Goal: Task Accomplishment & Management: Manage account settings

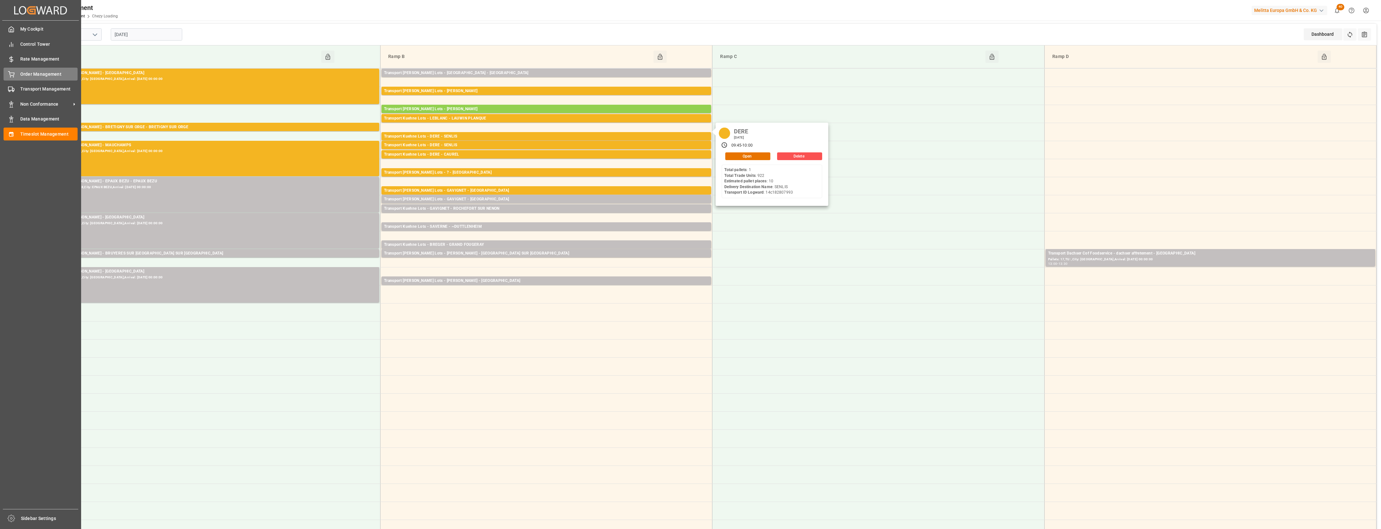
click at [15, 74] on div "Order Management Order Management" at bounding box center [41, 74] width 74 height 13
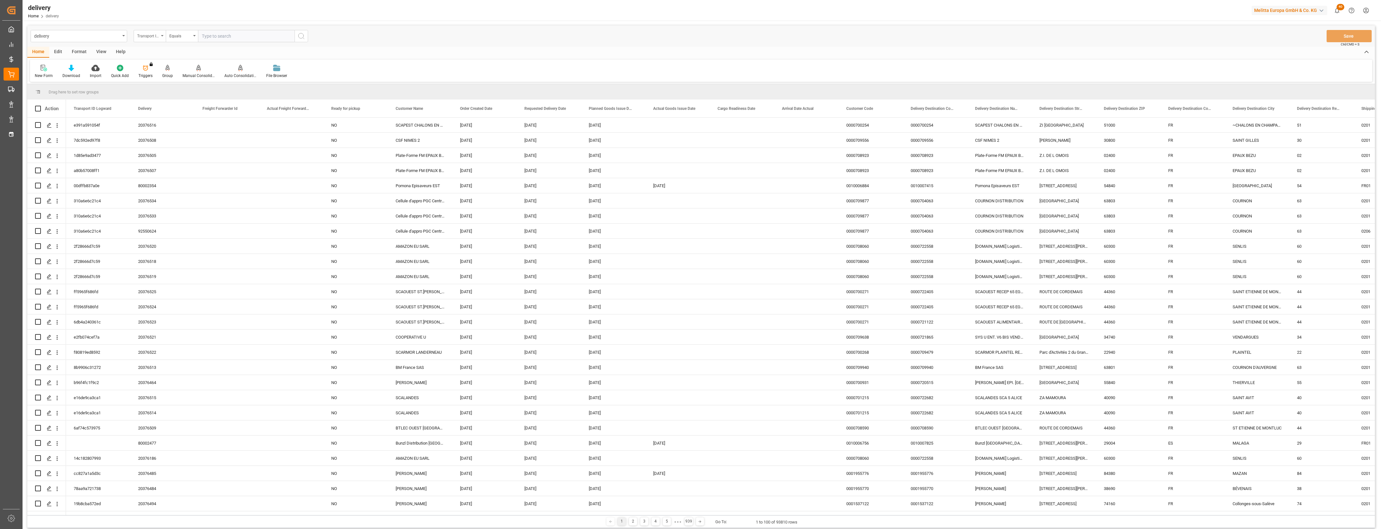
click at [162, 37] on div "Transport ID Logward" at bounding box center [150, 36] width 32 height 12
click at [157, 82] on div "Delivery" at bounding box center [182, 79] width 96 height 14
click at [208, 39] on input "text" at bounding box center [246, 36] width 97 height 12
type input "20376190"
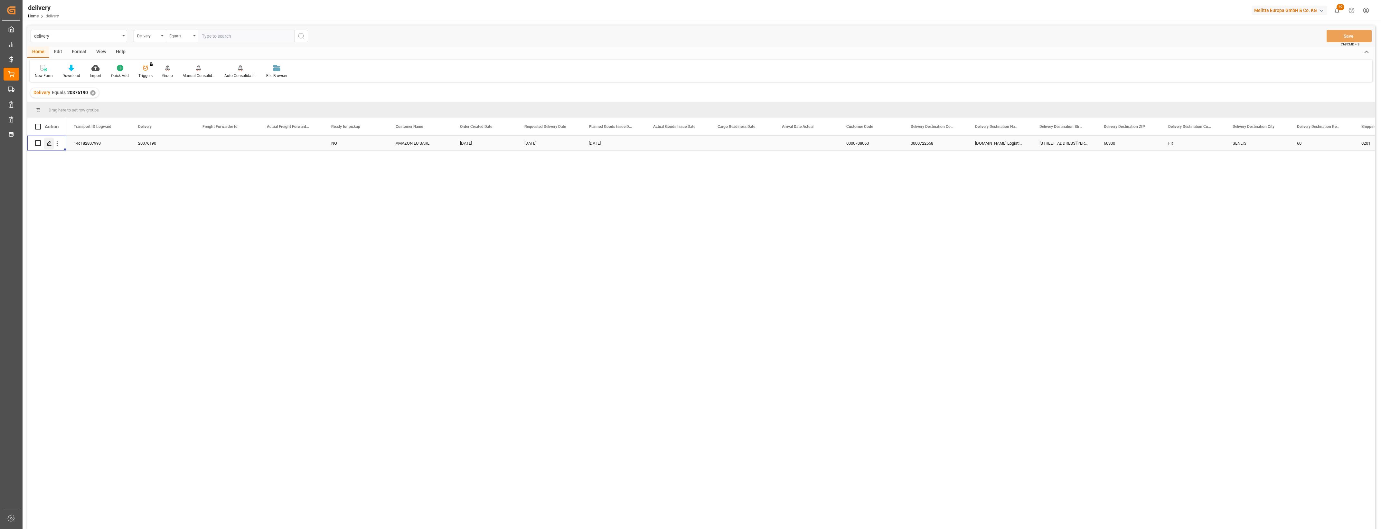
click at [49, 144] on icon "Press SPACE to select this row." at bounding box center [49, 143] width 5 height 5
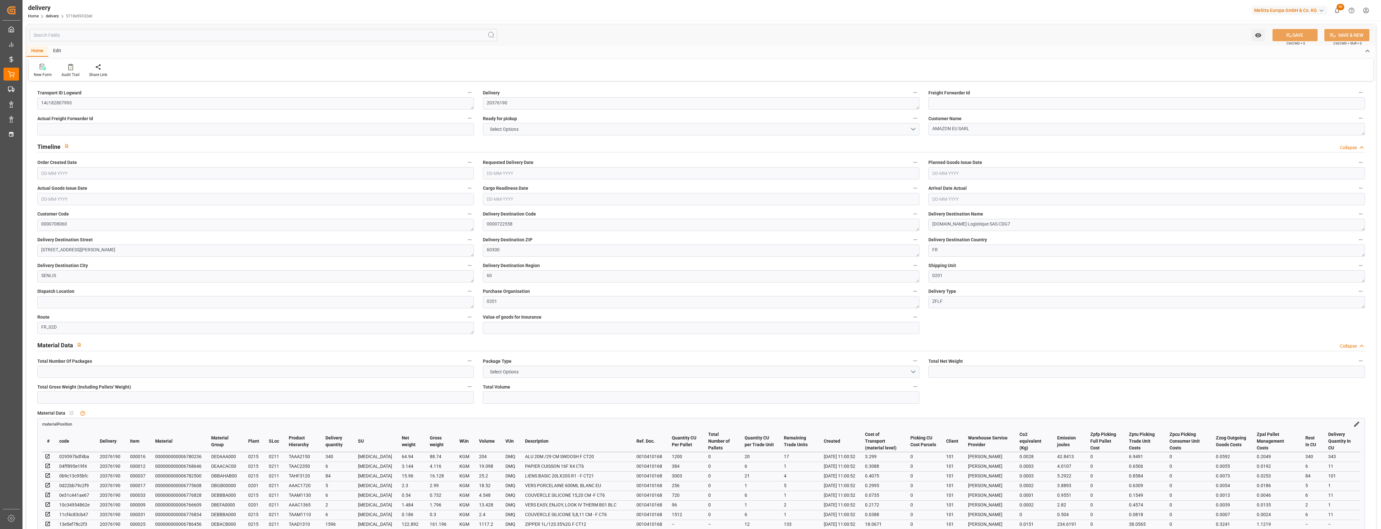
type input "1"
type input "796.315"
type input "1036.798"
type input "4480.95"
type input "424"
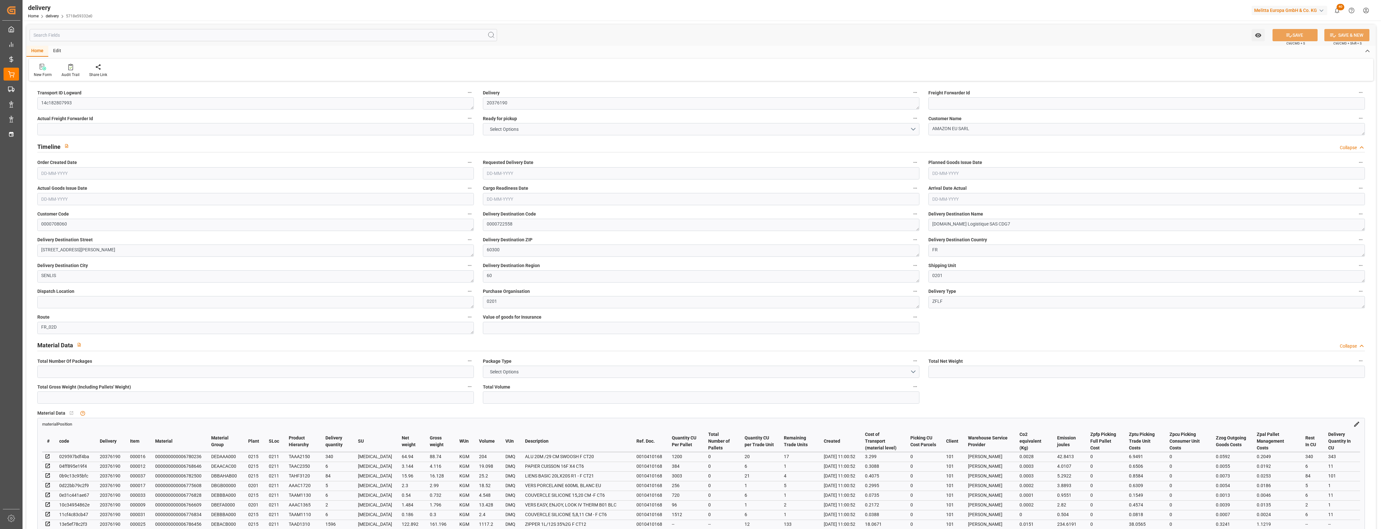
type input "3"
type input "0"
type input "3"
type input "0"
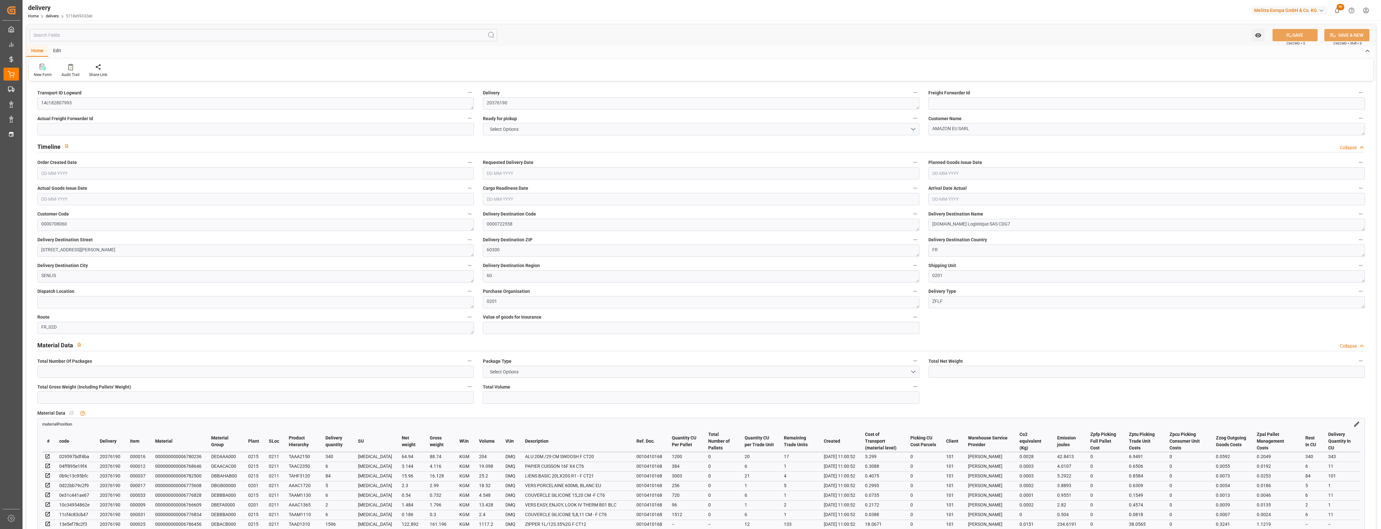
type input "0"
type input "72.465"
type input "0"
type input "152.64"
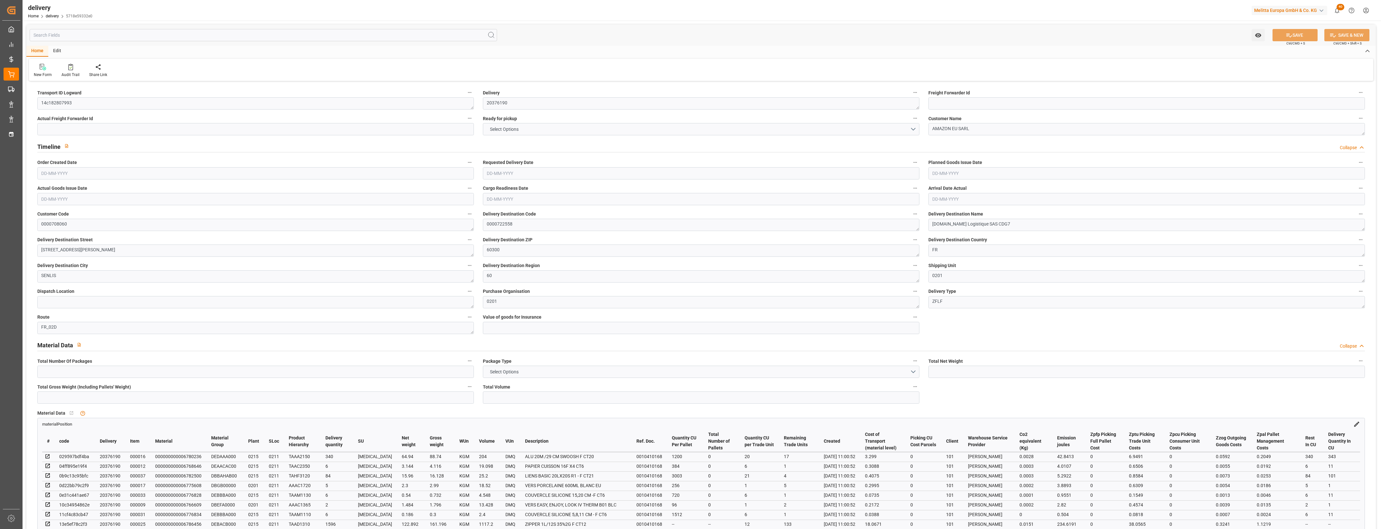
type input "1.5"
type input "1.3"
type input "0"
type input "4.5"
type input "967.798"
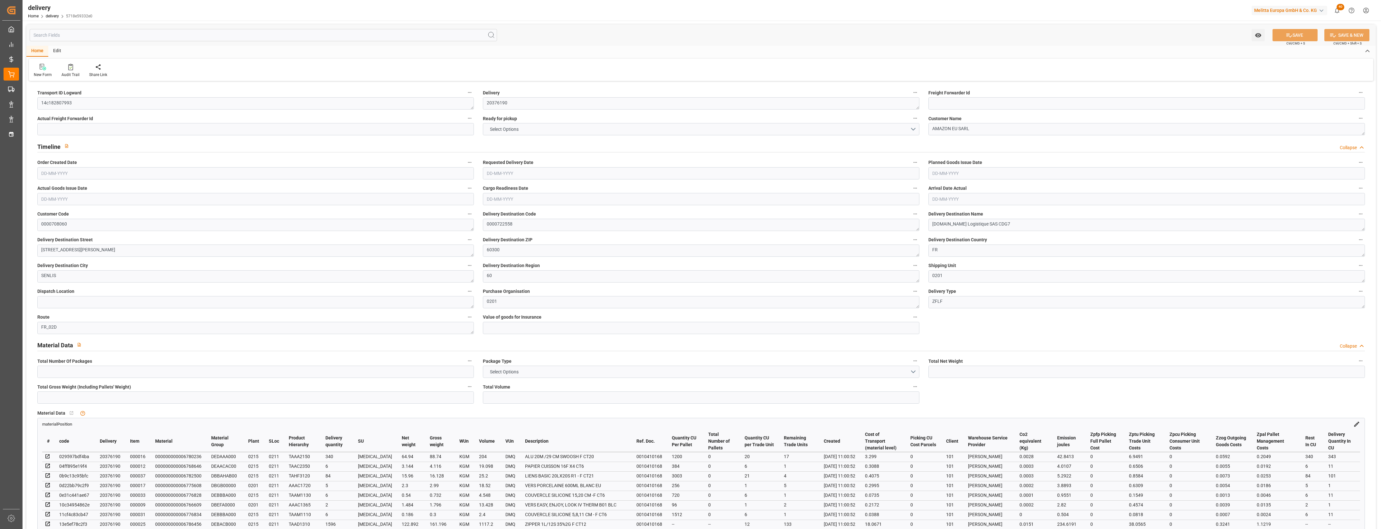
type input "101"
type input "941.0281"
type input "0.0604"
type input "0"
type input "[DATE]"
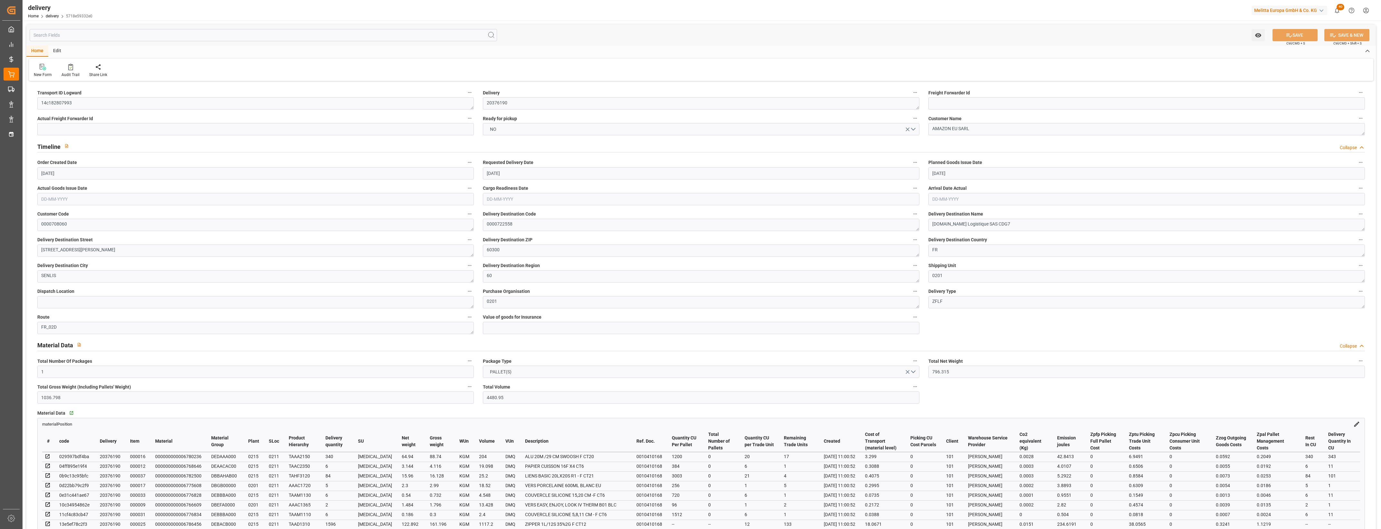
type input "[DATE]"
type input "[DATE] 11:00"
click at [916, 127] on button "NO" at bounding box center [701, 129] width 437 height 12
click at [503, 134] on div "YES" at bounding box center [701, 131] width 436 height 14
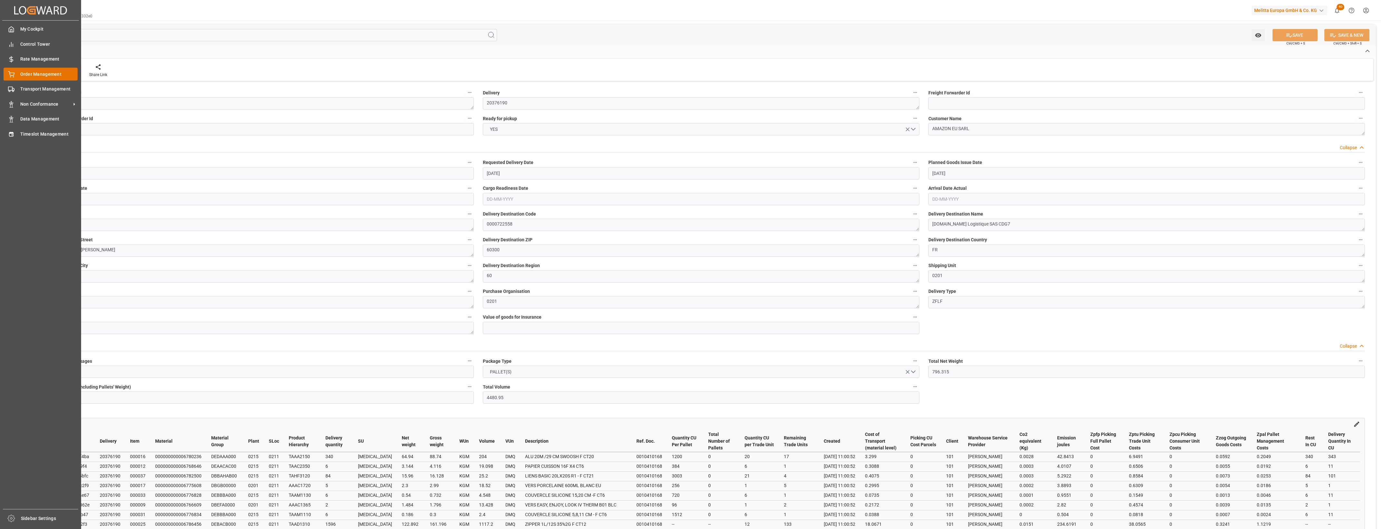
click at [17, 72] on div "Order Management Order Management" at bounding box center [41, 74] width 74 height 13
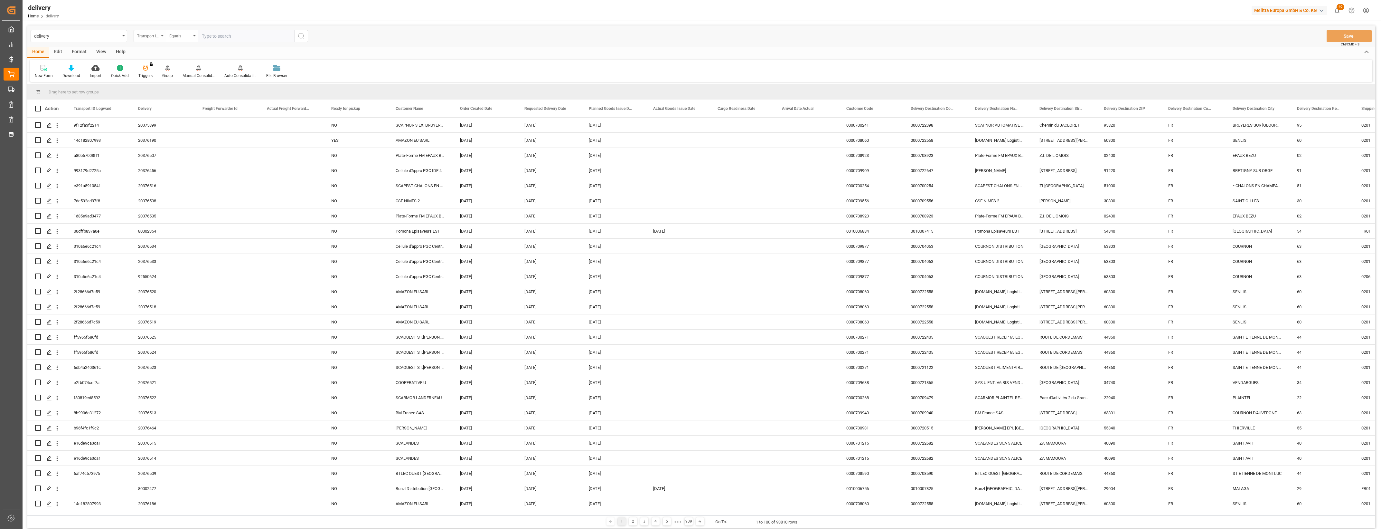
click at [160, 35] on div "Transport ID Logward" at bounding box center [150, 36] width 32 height 12
click at [157, 78] on div "Delivery" at bounding box center [182, 79] width 96 height 14
click at [231, 35] on input "text" at bounding box center [246, 36] width 97 height 12
type input "20376189"
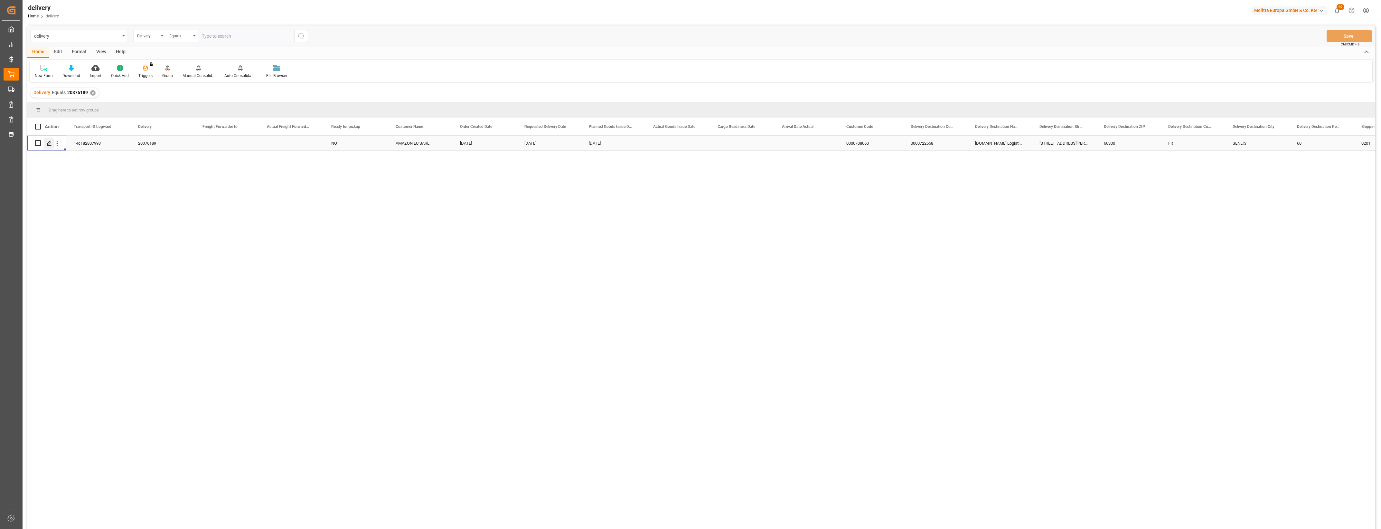
click at [48, 142] on icon "Press SPACE to select this row." at bounding box center [49, 143] width 5 height 5
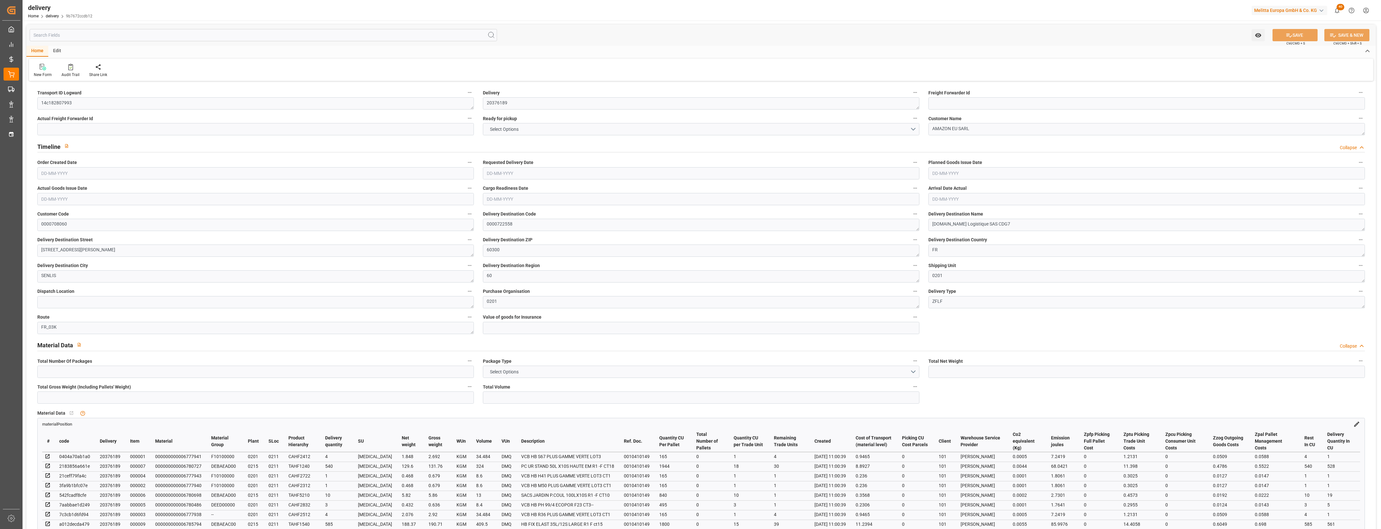
type input "1"
type input "351.442"
type input "381.686"
type input "880.068"
type input "86"
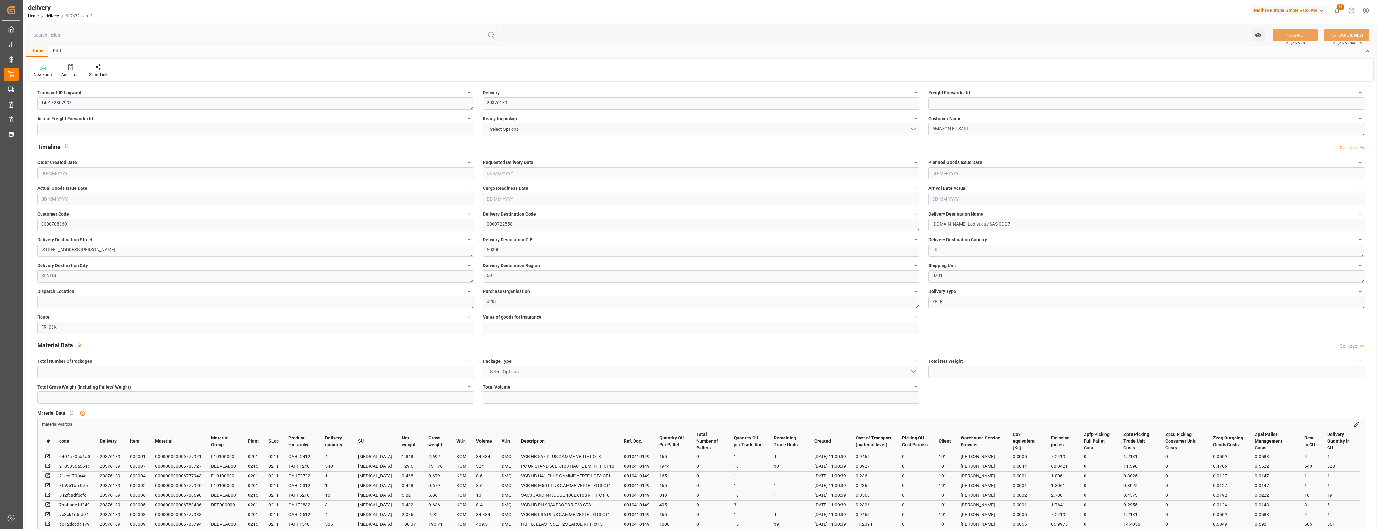
type input "1"
type input "0"
type input "1"
type input "0"
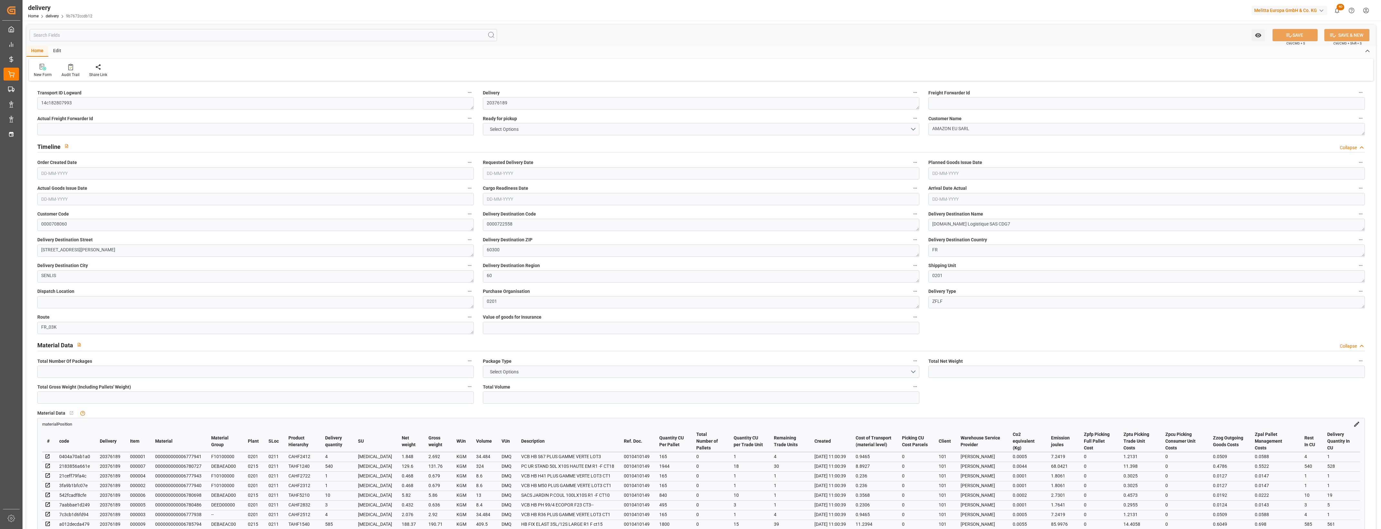
type input "0"
type input "24.155"
type input "0"
type input "30.96"
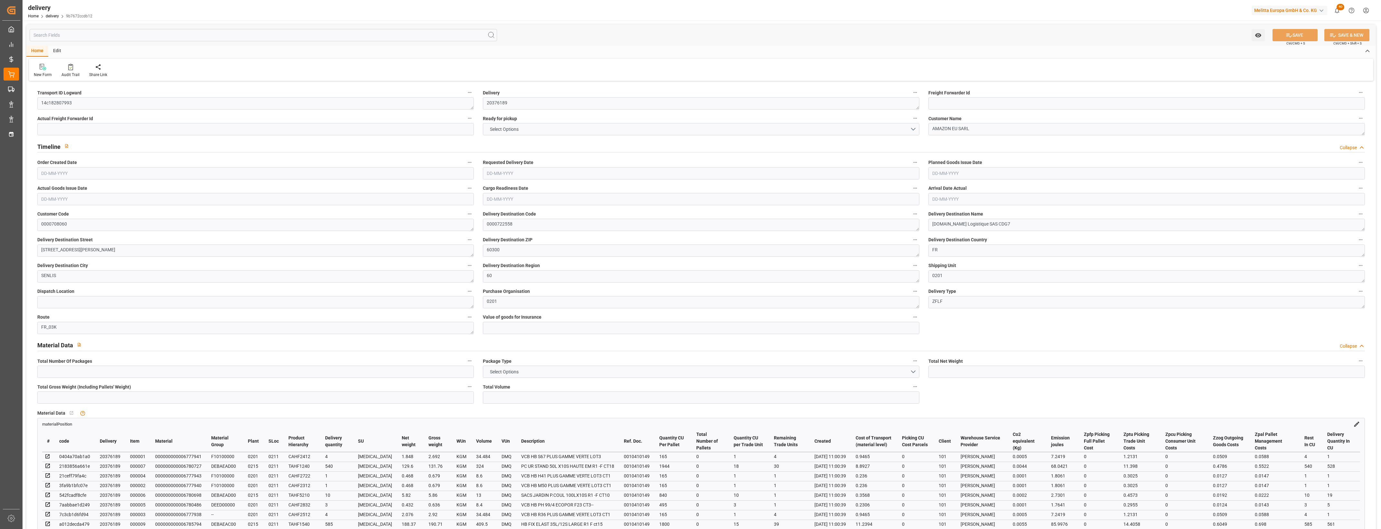
type input "1.5"
type input "1.3"
type input "0"
type input "1.5"
type input "358.686"
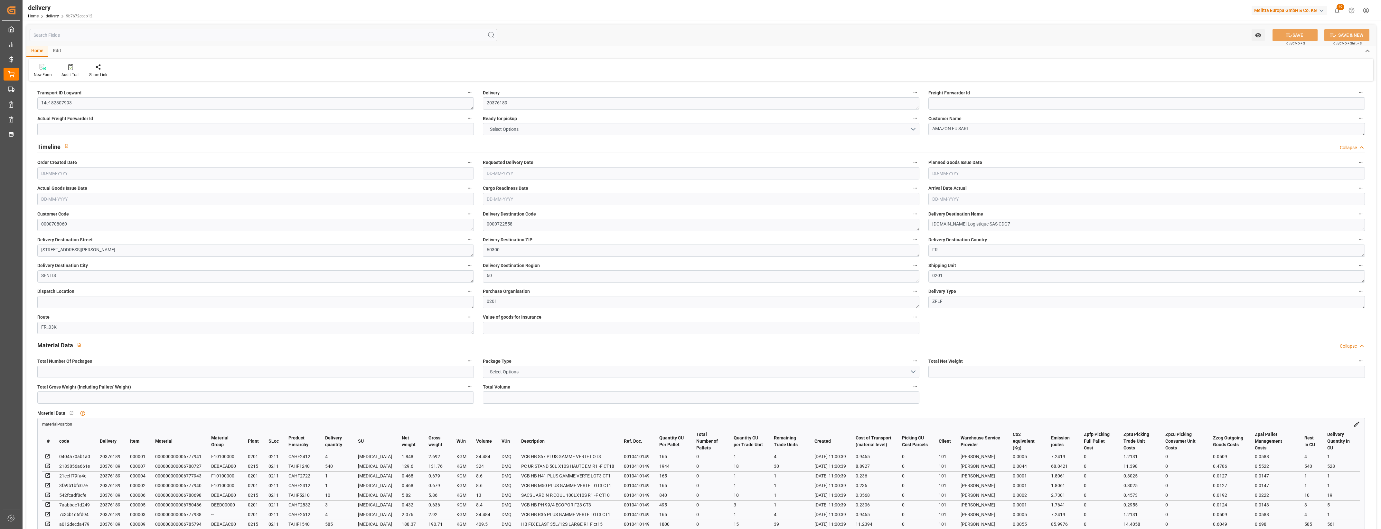
type input "101"
type input "184.8199"
type input "0.0119"
type input "0"
type input "[DATE]"
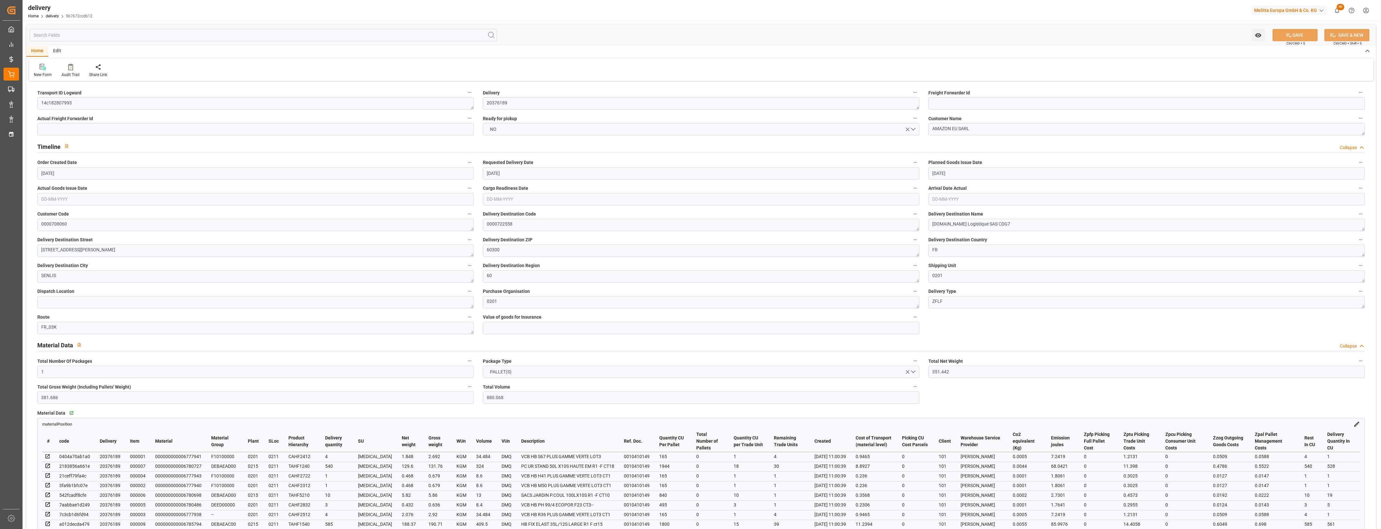
type input "[DATE]"
type input "[DATE] 11:00"
click at [914, 127] on button "NO" at bounding box center [701, 129] width 437 height 12
click at [495, 130] on div "YES" at bounding box center [701, 131] width 436 height 14
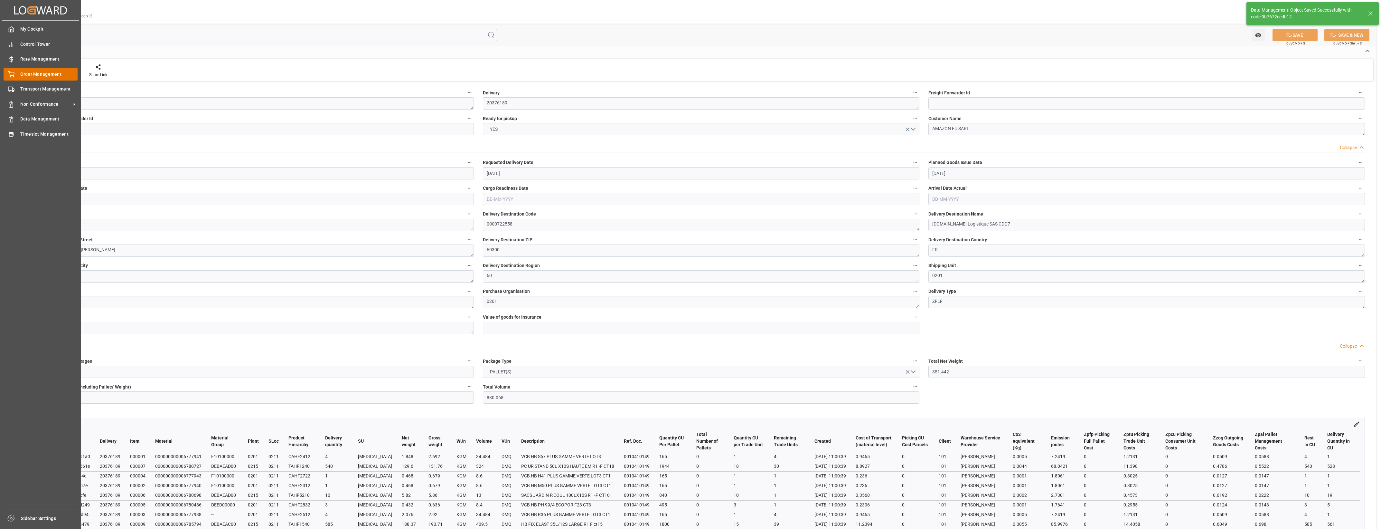
click at [22, 72] on span "Order Management" at bounding box center [49, 74] width 58 height 7
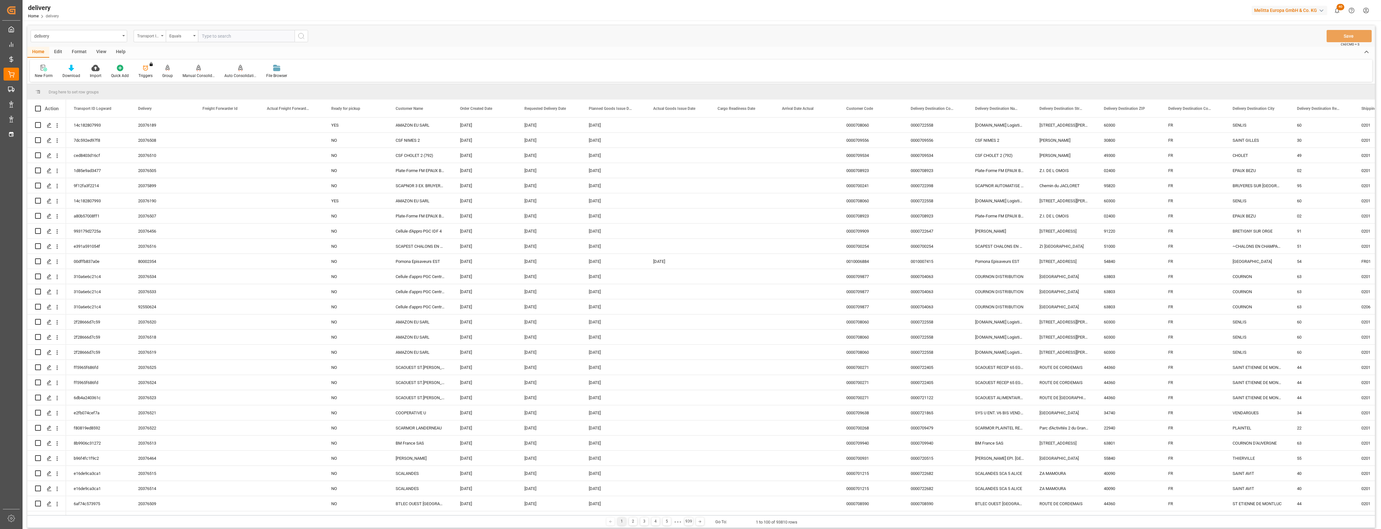
click at [163, 37] on div "Transport ID Logward" at bounding box center [150, 36] width 32 height 12
click at [155, 80] on div "Delivery" at bounding box center [182, 79] width 96 height 14
click at [212, 34] on input "text" at bounding box center [246, 36] width 97 height 12
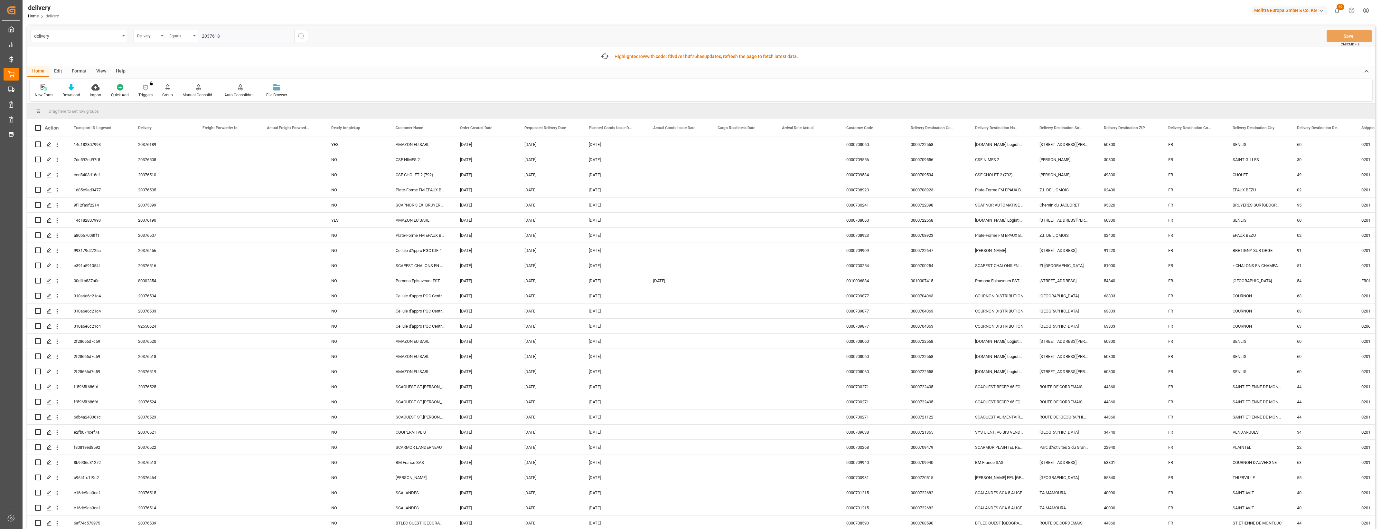
type input "20376188"
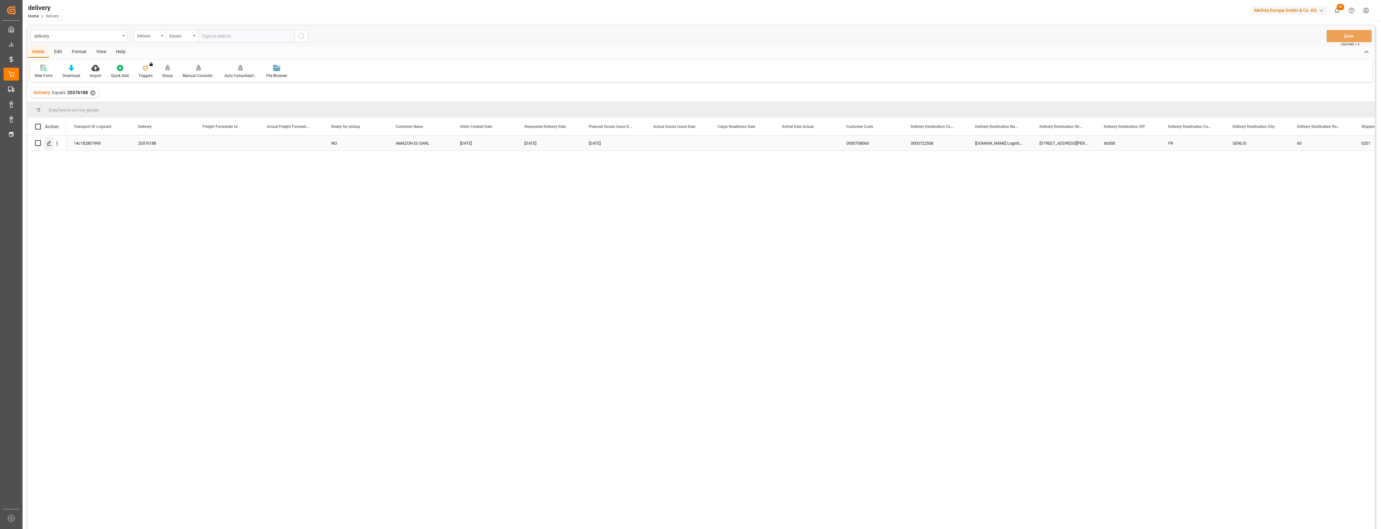
click at [48, 143] on icon "Press SPACE to select this row." at bounding box center [49, 143] width 5 height 5
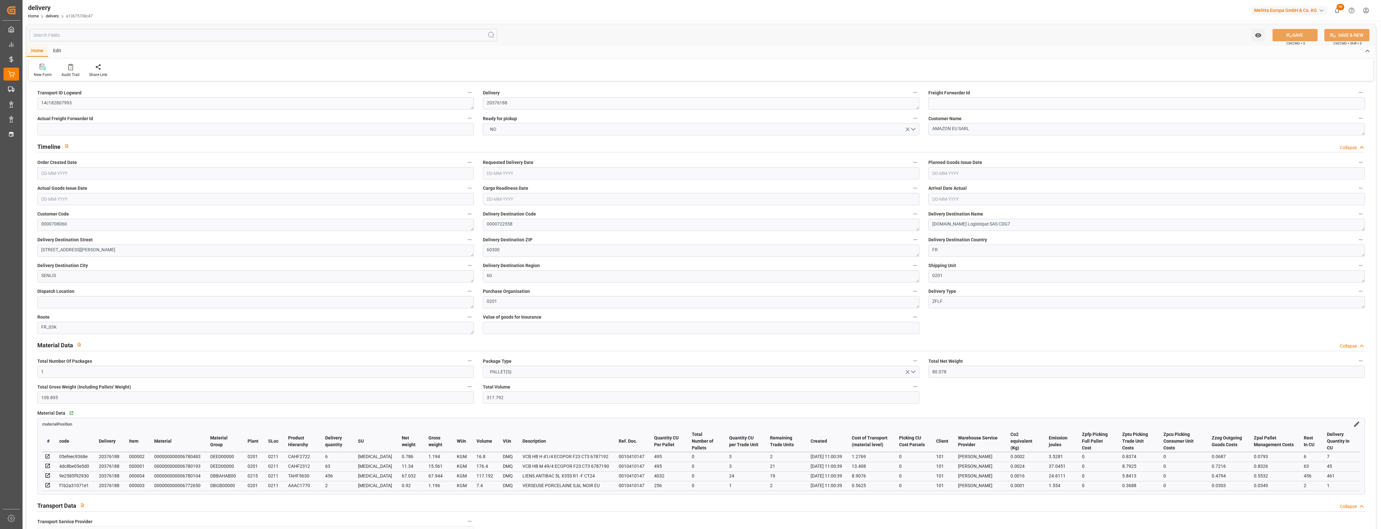
type input "[DATE]"
type input "[DATE] 11:00"
click at [914, 128] on button "NO" at bounding box center [701, 129] width 437 height 12
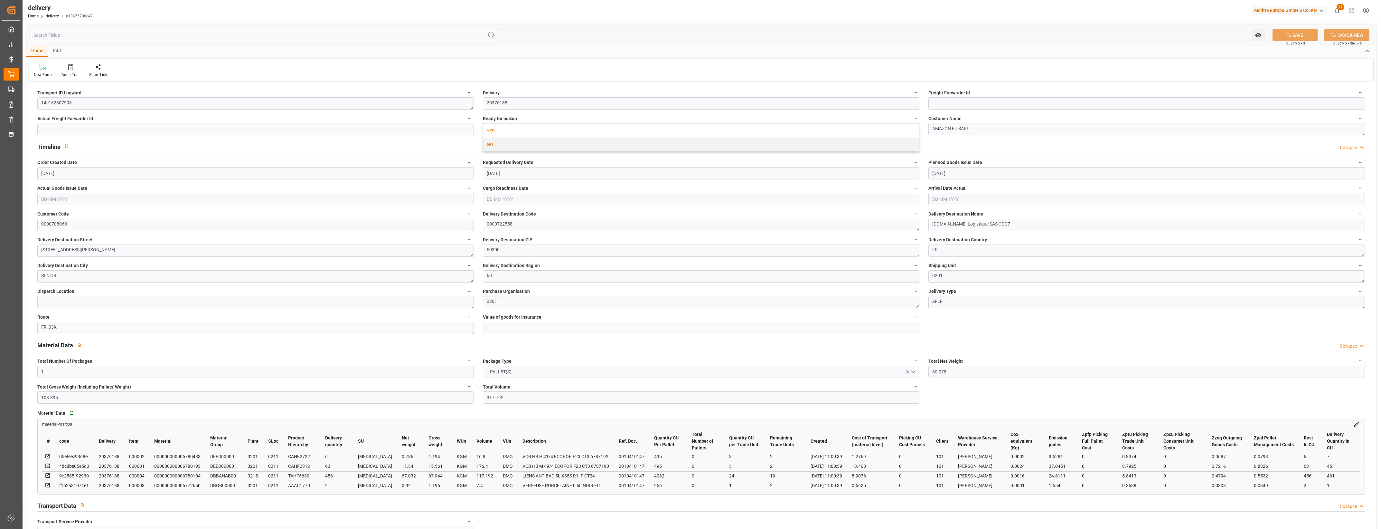
click at [493, 131] on div "YES" at bounding box center [701, 131] width 436 height 14
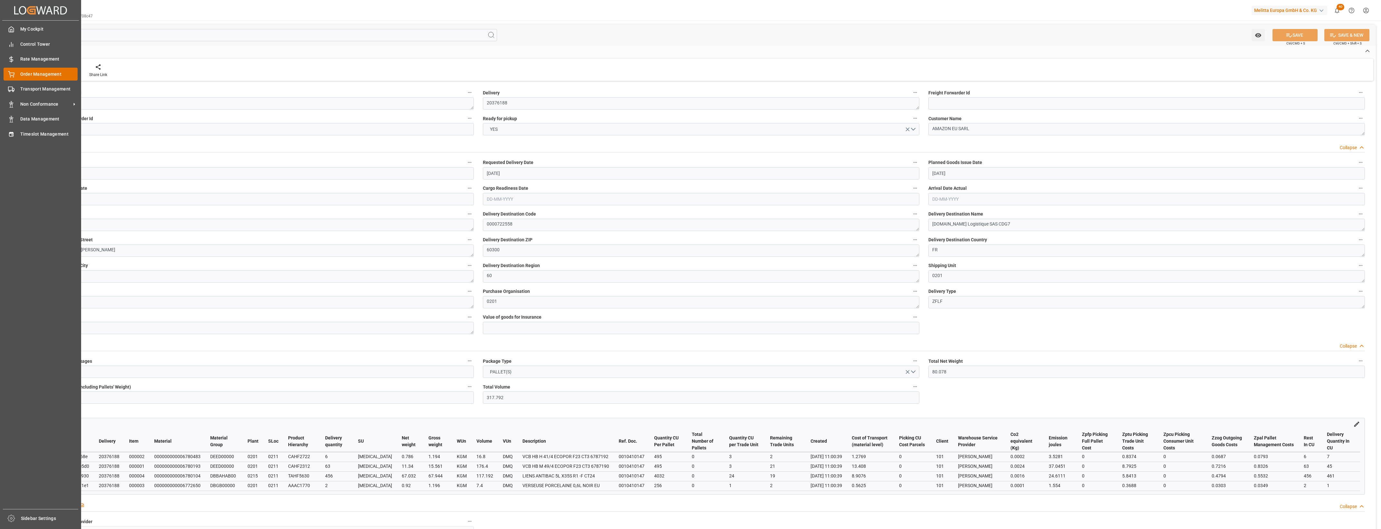
click at [4, 73] on div at bounding box center [9, 74] width 11 height 7
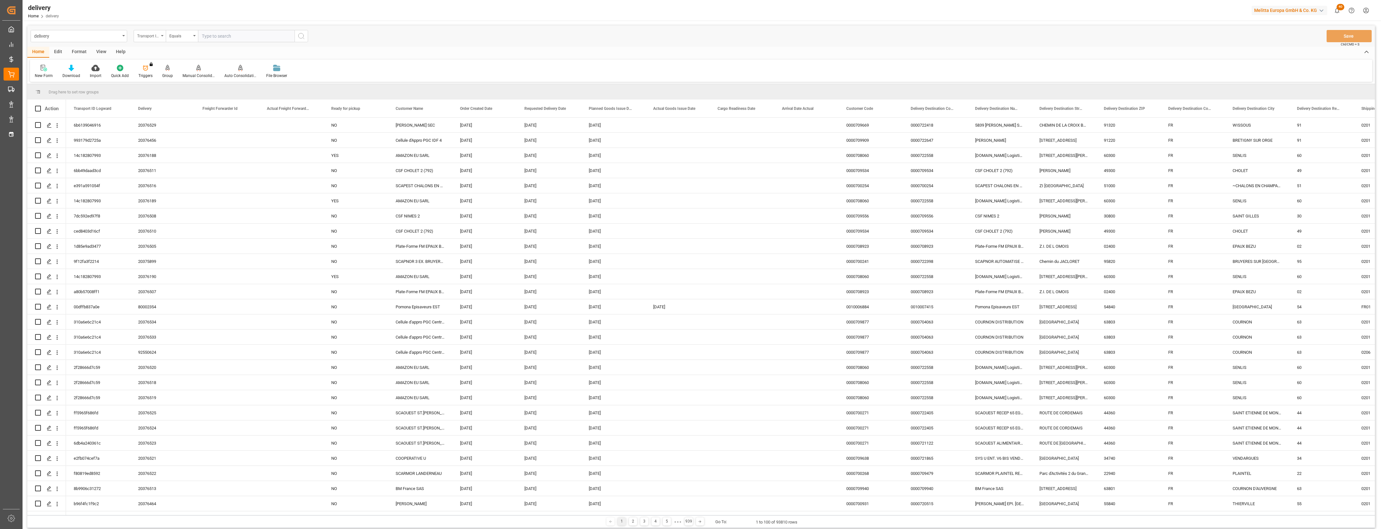
click at [162, 36] on icon "open menu" at bounding box center [162, 35] width 3 height 1
click at [158, 78] on div "Delivery" at bounding box center [182, 79] width 96 height 14
click at [217, 38] on input "text" at bounding box center [246, 36] width 97 height 12
type input "20376187"
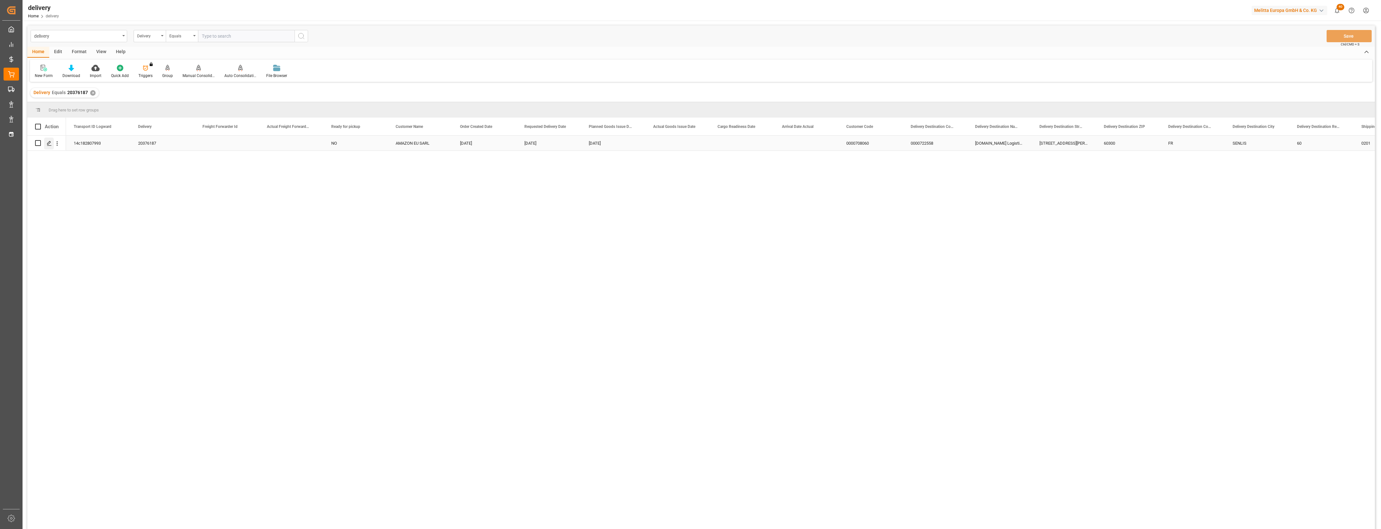
click at [49, 145] on line "Press SPACE to select this row." at bounding box center [49, 145] width 4 height 0
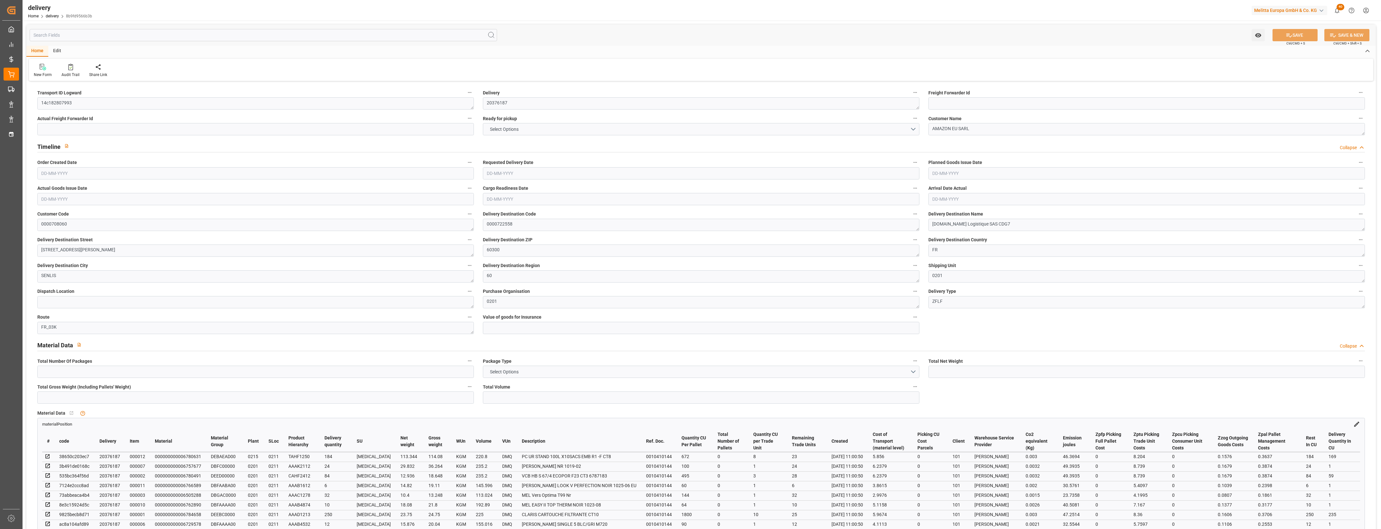
type input "1"
type input "264.352"
type input "346.184"
type input "1821.526"
type input "188"
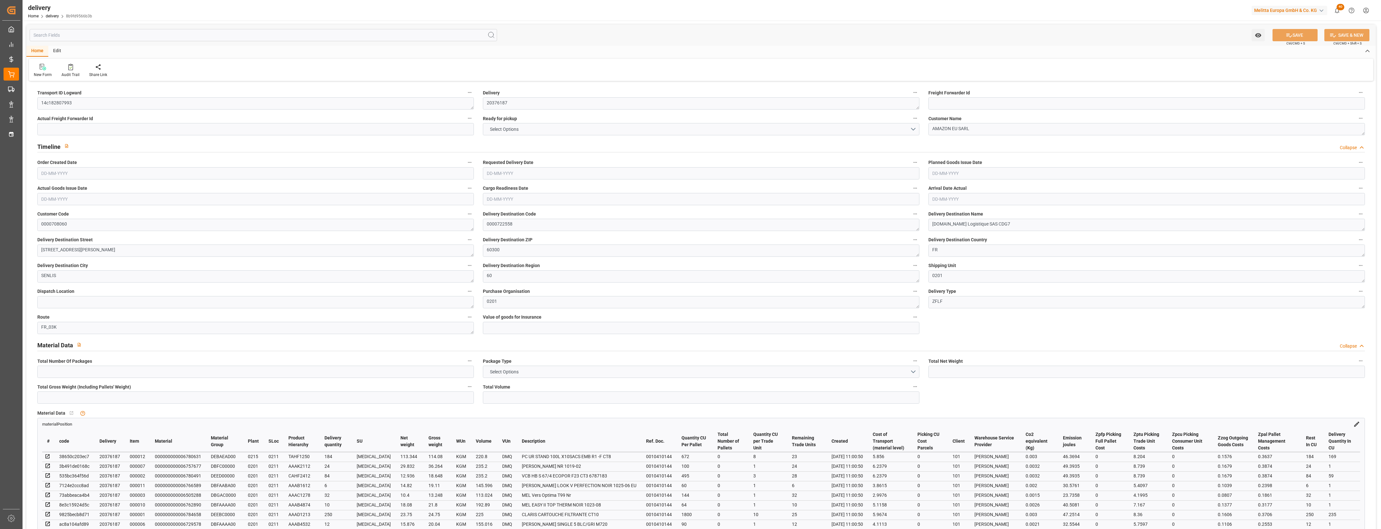
type input "2"
type input "0"
type input "2"
type input "0"
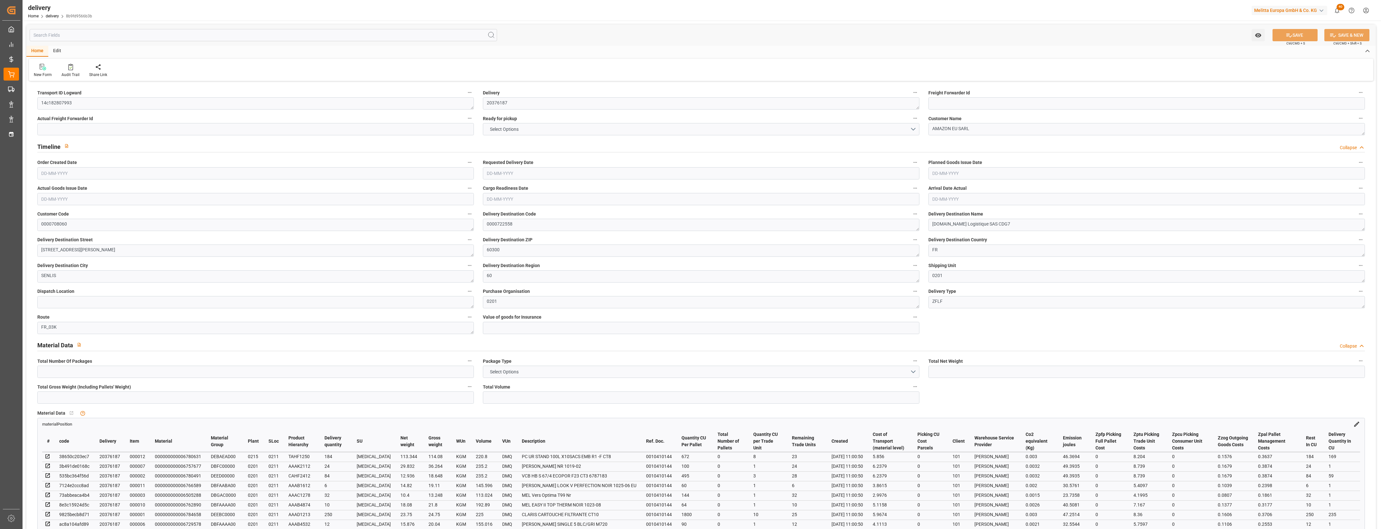
type input "0"
type input "48.31"
type input "0"
type input "67.68"
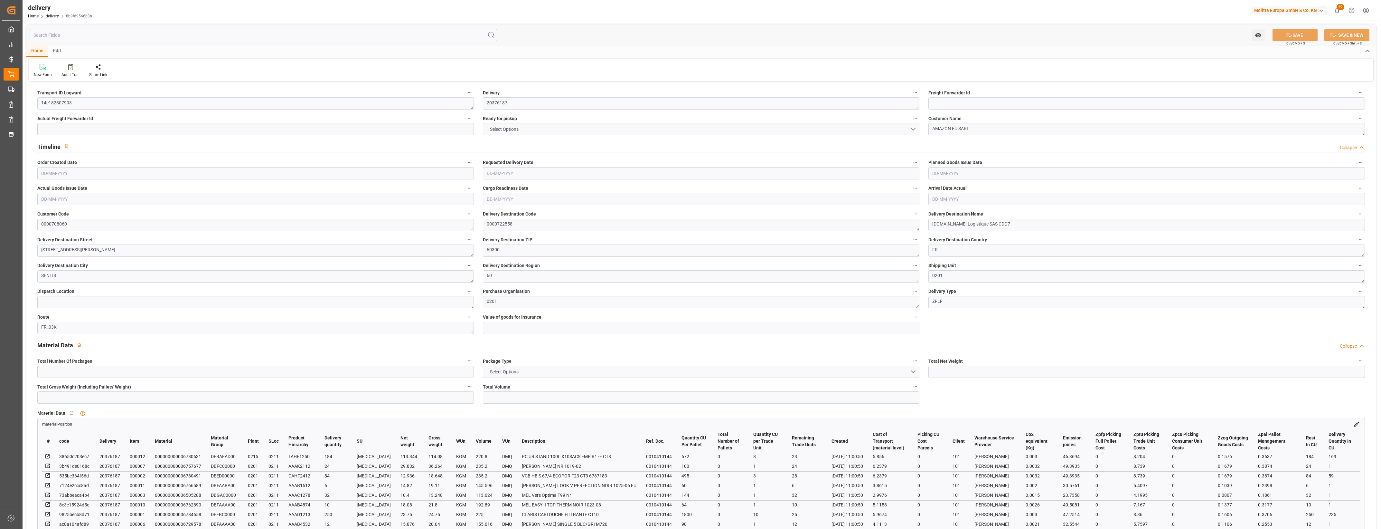
type input "1.5"
type input "1.3"
type input "0"
type input "3"
type input "300.184"
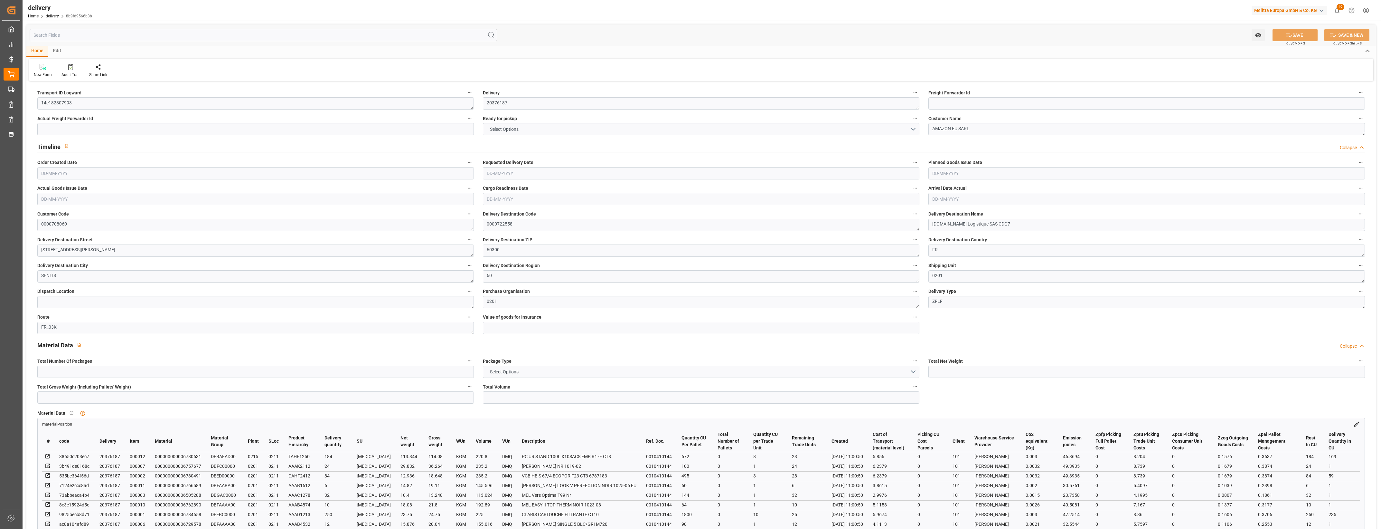
type input "101"
type input "382.5321"
type input "0.0246"
type input "0"
type input "[DATE]"
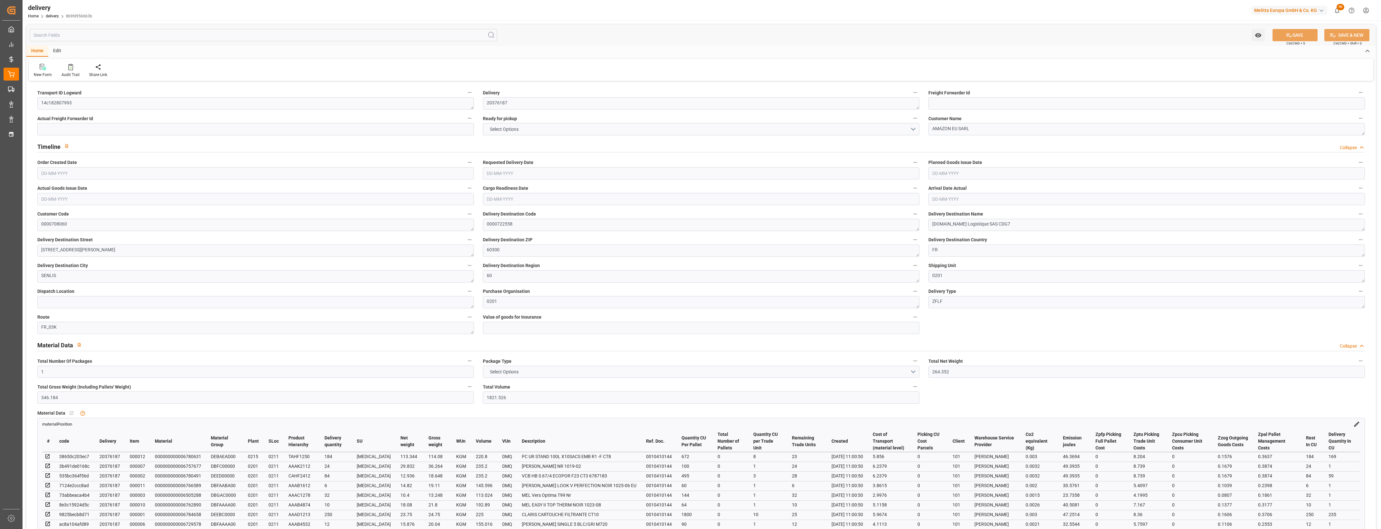
type input "[DATE]"
type input "[DATE] 11:00"
click at [915, 128] on button "NO" at bounding box center [701, 129] width 437 height 12
click at [547, 129] on div "YES" at bounding box center [701, 131] width 436 height 14
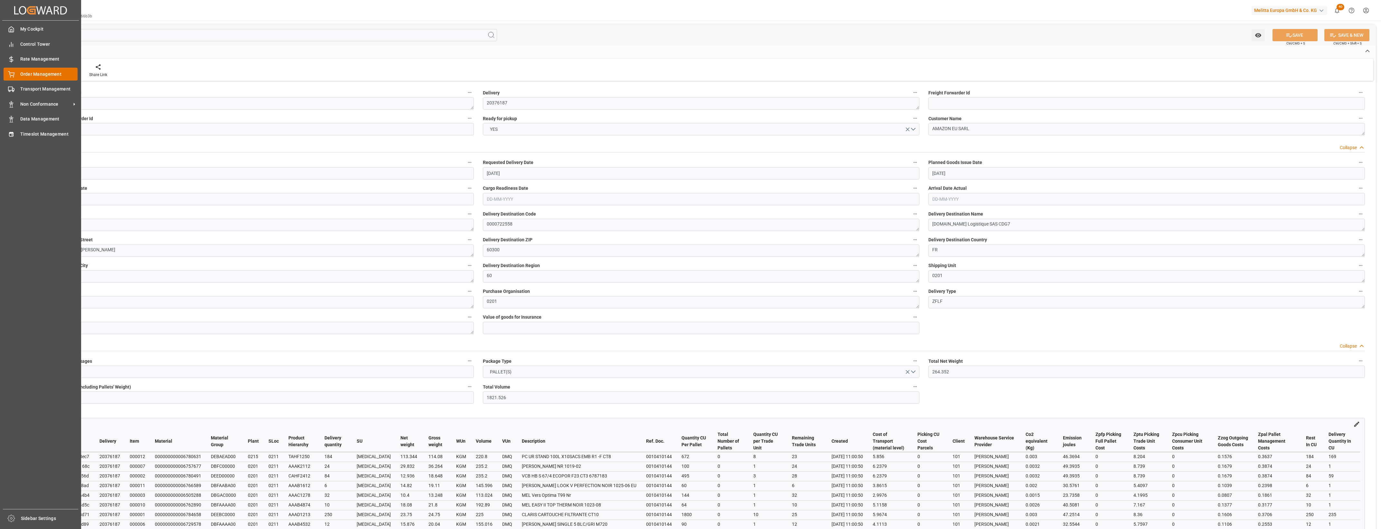
click at [20, 76] on span "Order Management" at bounding box center [49, 74] width 58 height 7
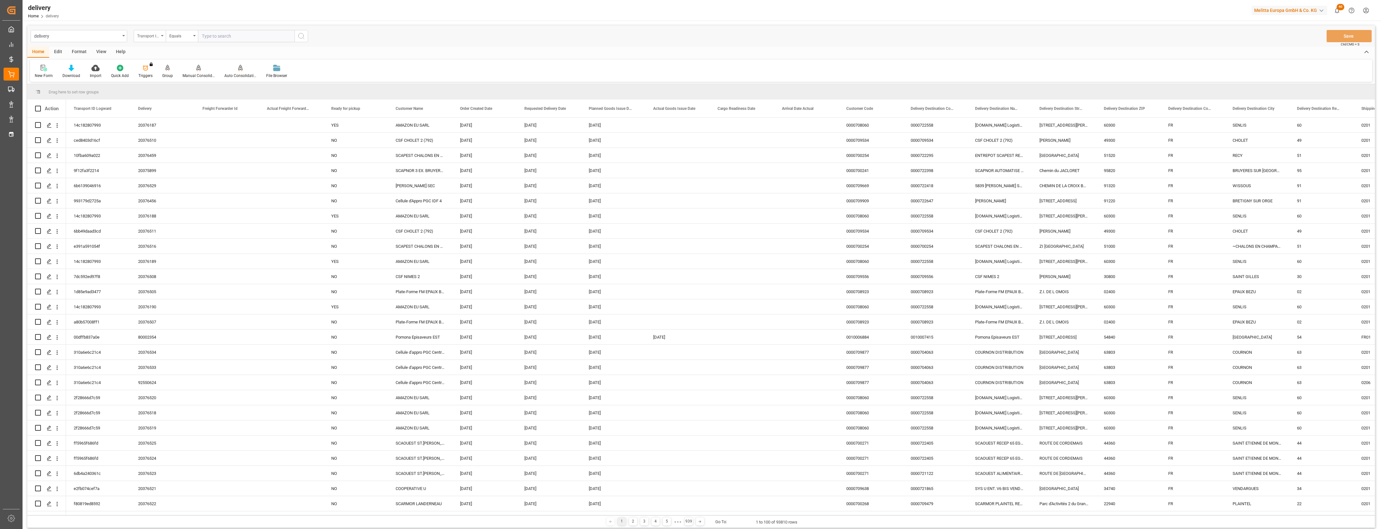
click at [162, 33] on div "Transport ID Logward" at bounding box center [150, 36] width 32 height 12
click at [158, 81] on div "Delivery" at bounding box center [182, 79] width 96 height 14
click at [211, 36] on input "text" at bounding box center [246, 36] width 97 height 12
type input "20376186"
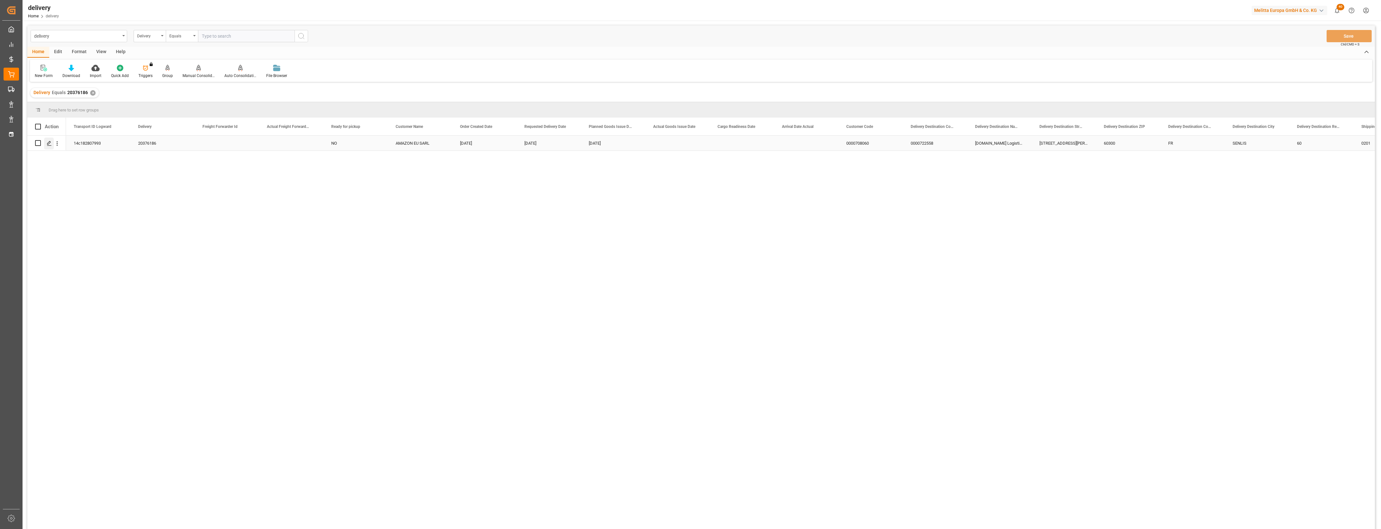
click at [49, 144] on icon "Press SPACE to select this row." at bounding box center [49, 143] width 5 height 5
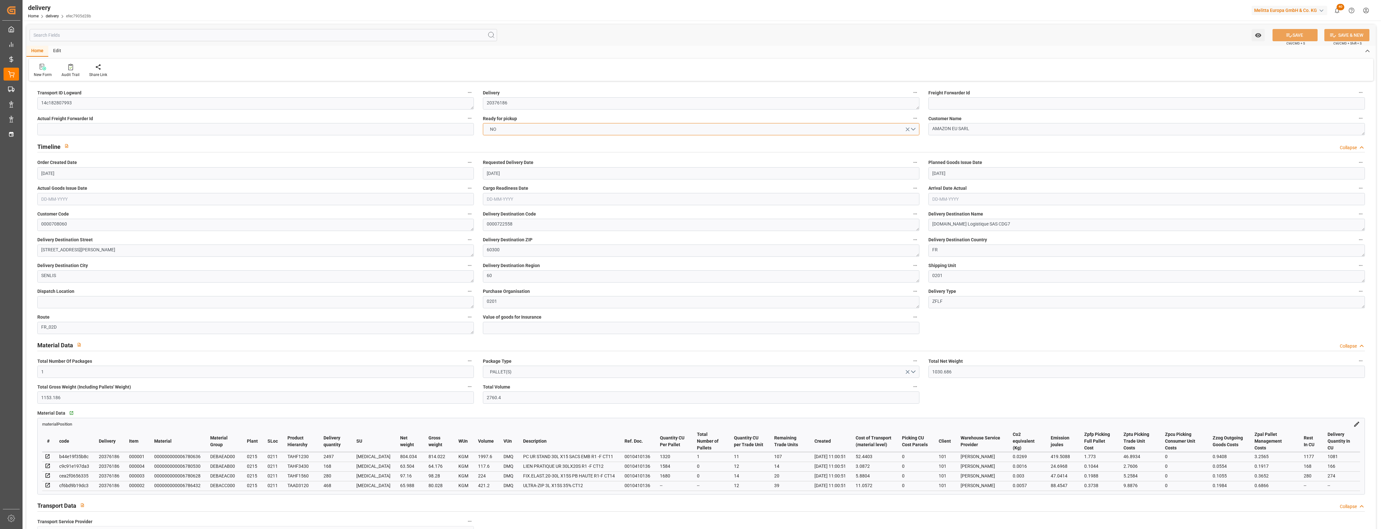
click at [913, 129] on button "NO" at bounding box center [701, 129] width 437 height 12
click at [489, 129] on div "YES" at bounding box center [701, 131] width 436 height 14
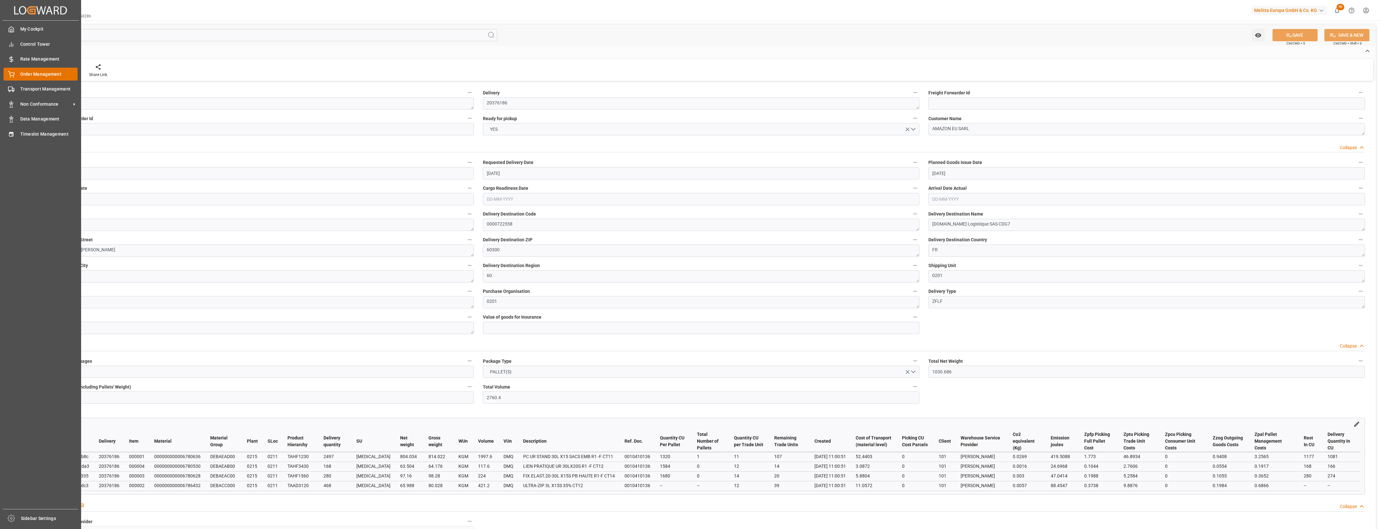
click at [8, 75] on icon at bounding box center [11, 74] width 6 height 6
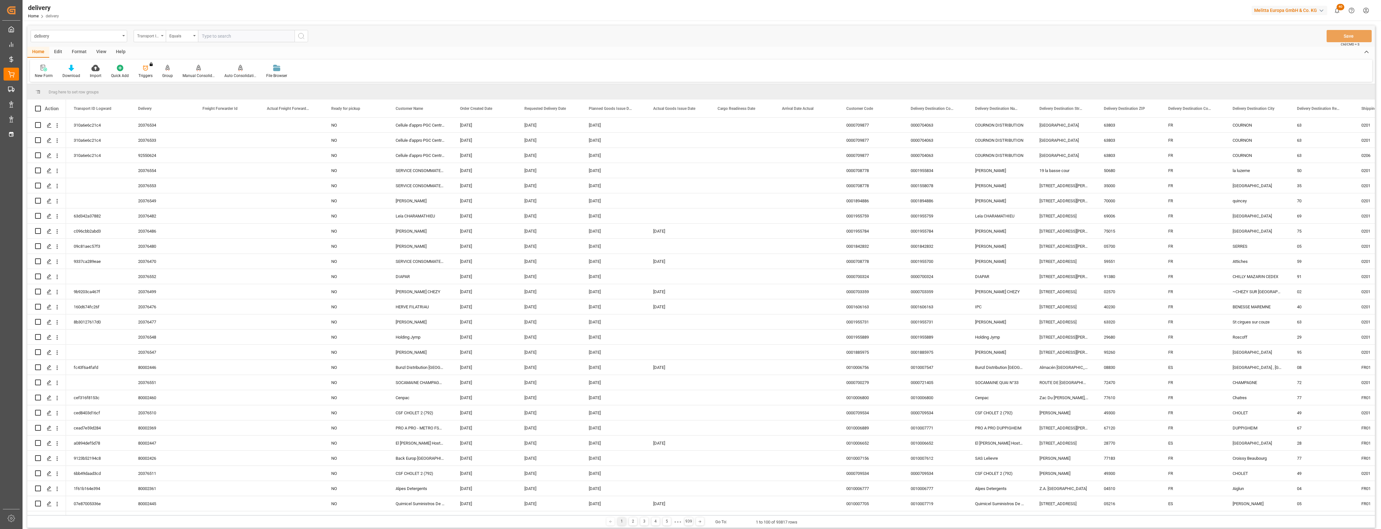
click at [162, 36] on icon "open menu" at bounding box center [162, 35] width 3 height 1
click at [149, 79] on div "Delivery" at bounding box center [182, 79] width 96 height 14
click at [207, 39] on input "text" at bounding box center [246, 36] width 97 height 12
type input "20376453"
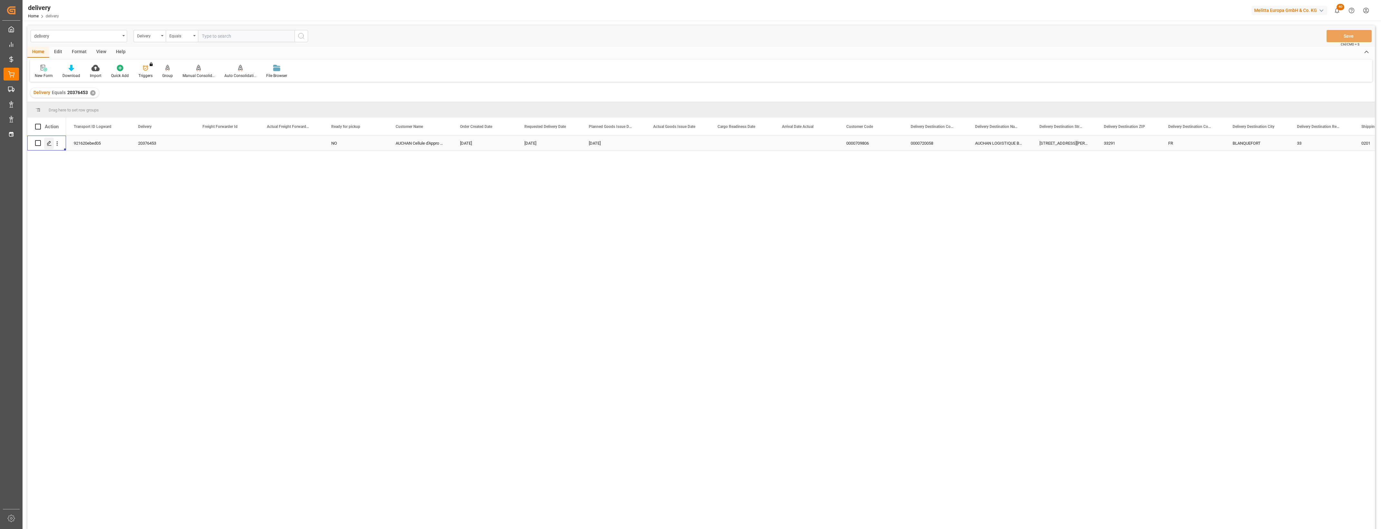
click at [49, 145] on icon "Press SPACE to select this row." at bounding box center [49, 143] width 5 height 5
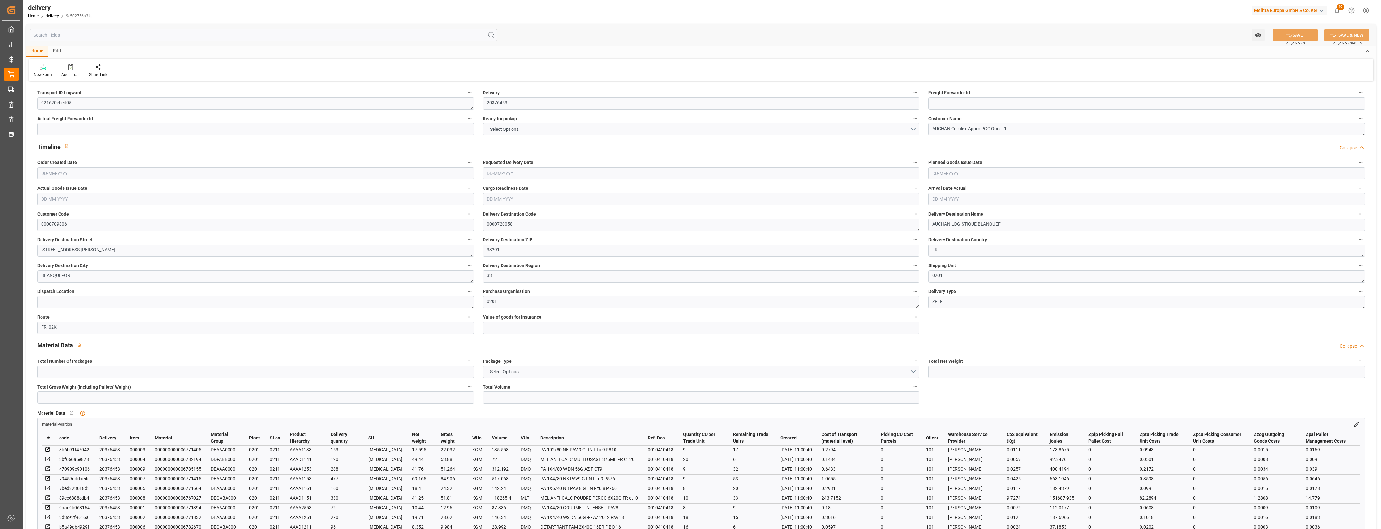
type input "1"
type input "318.547"
type input "622.912"
type input "1886.925"
type input "232"
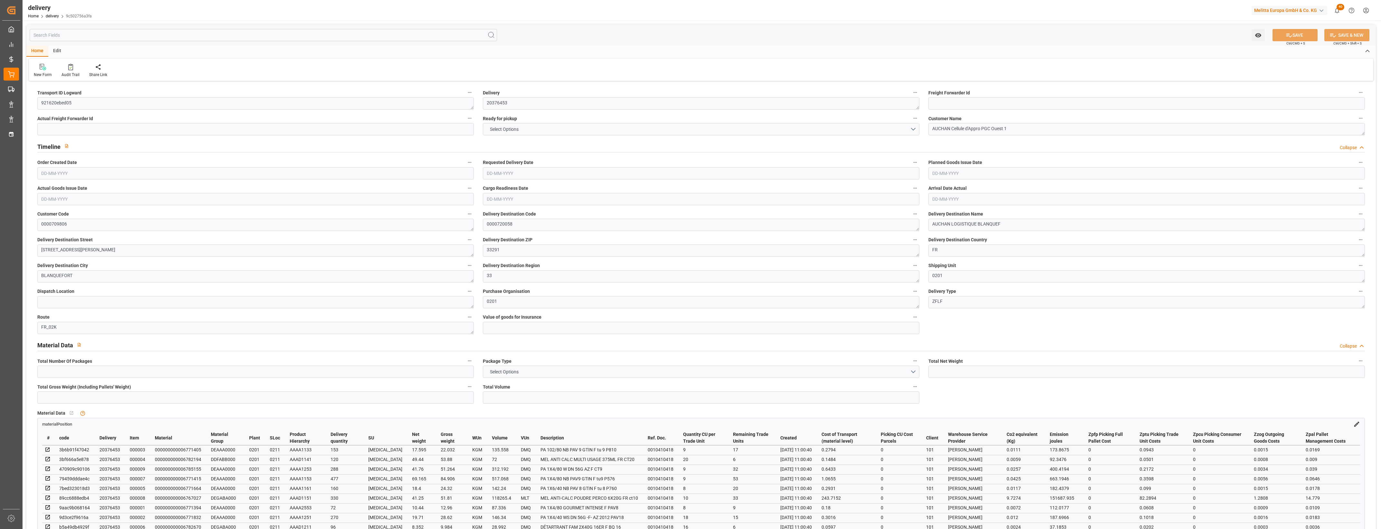
type input "10"
type input "0"
type input "3"
type input "0"
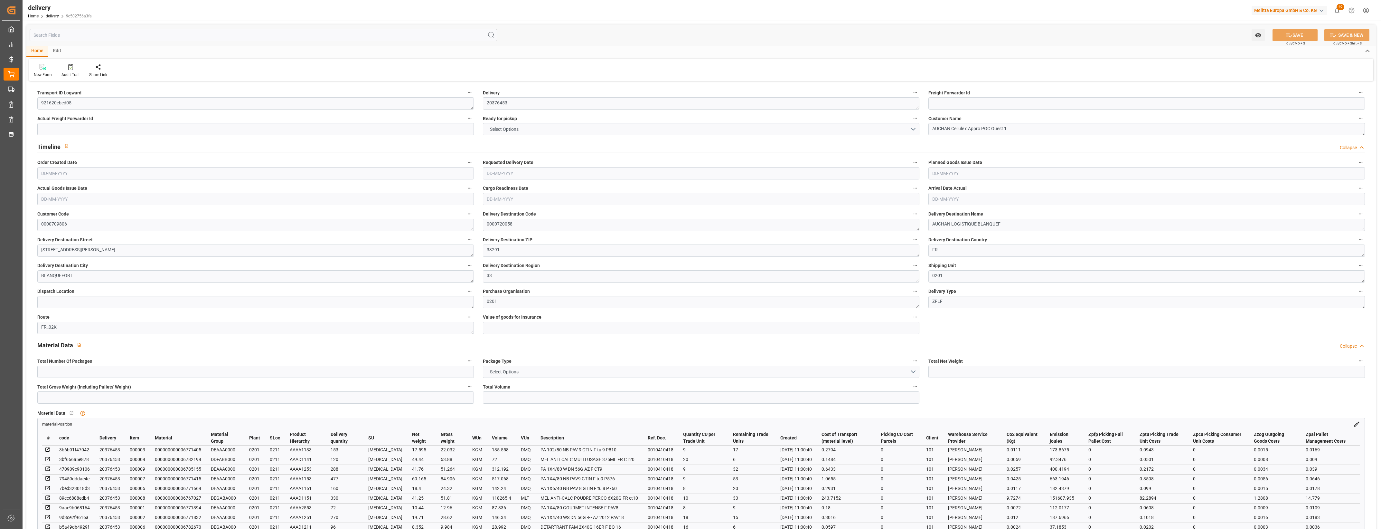
type input "0"
type input "247.36"
type input "0"
type input "83.52"
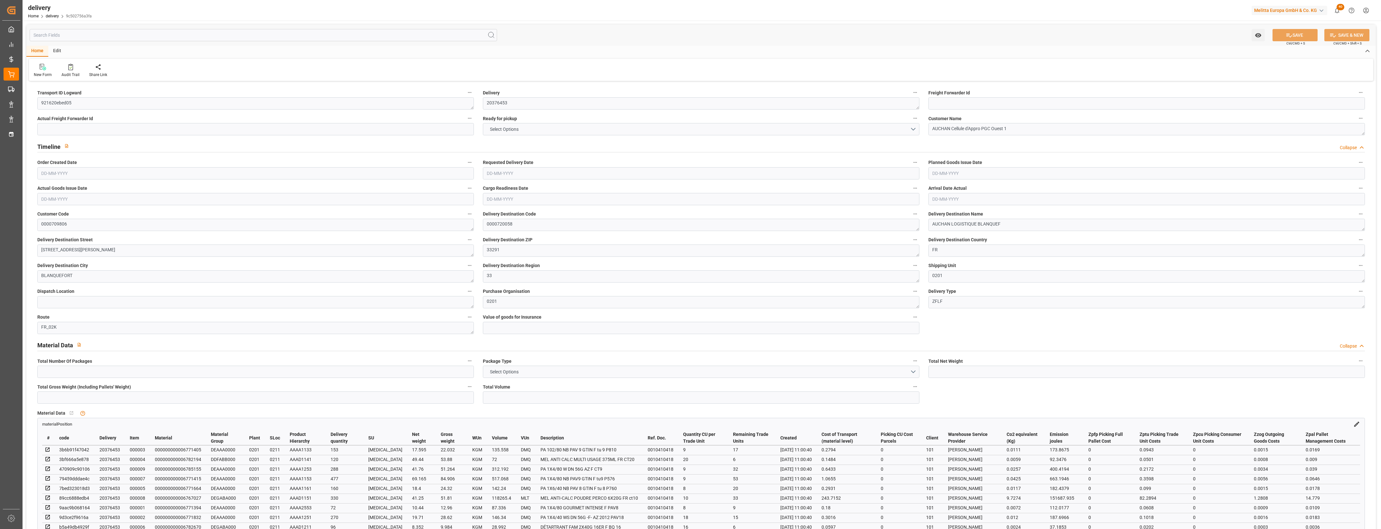
type input "1.5"
type input "1.3"
type input "0"
type input "15"
type input "392.912"
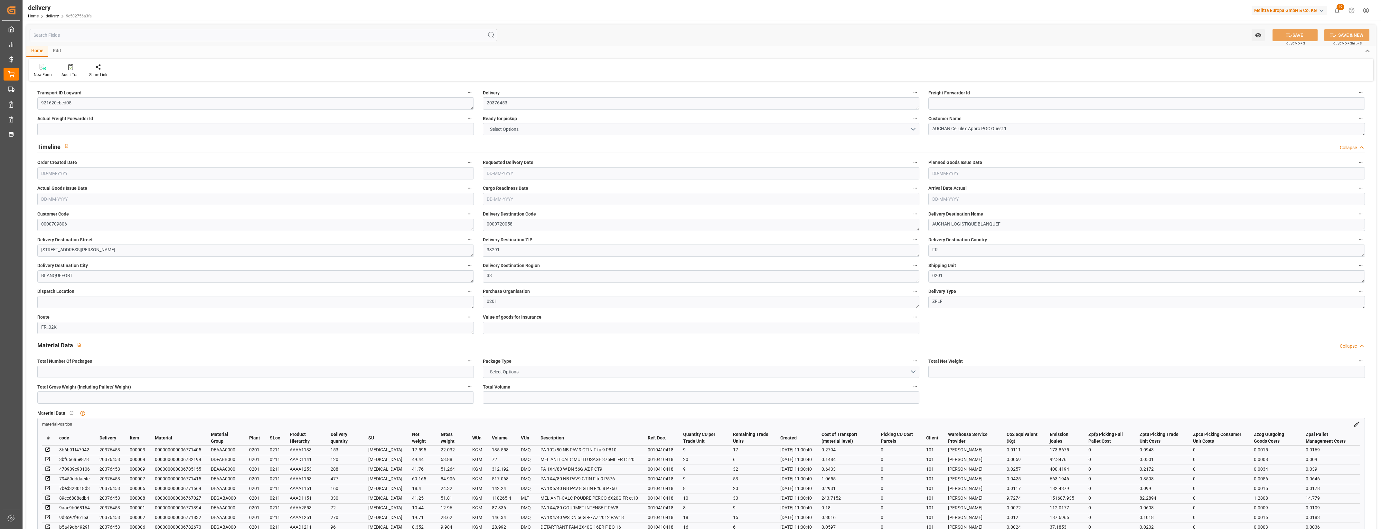
type input "101"
type input "2420.1817"
type input "0.1552"
type input "0"
type input "[DATE]"
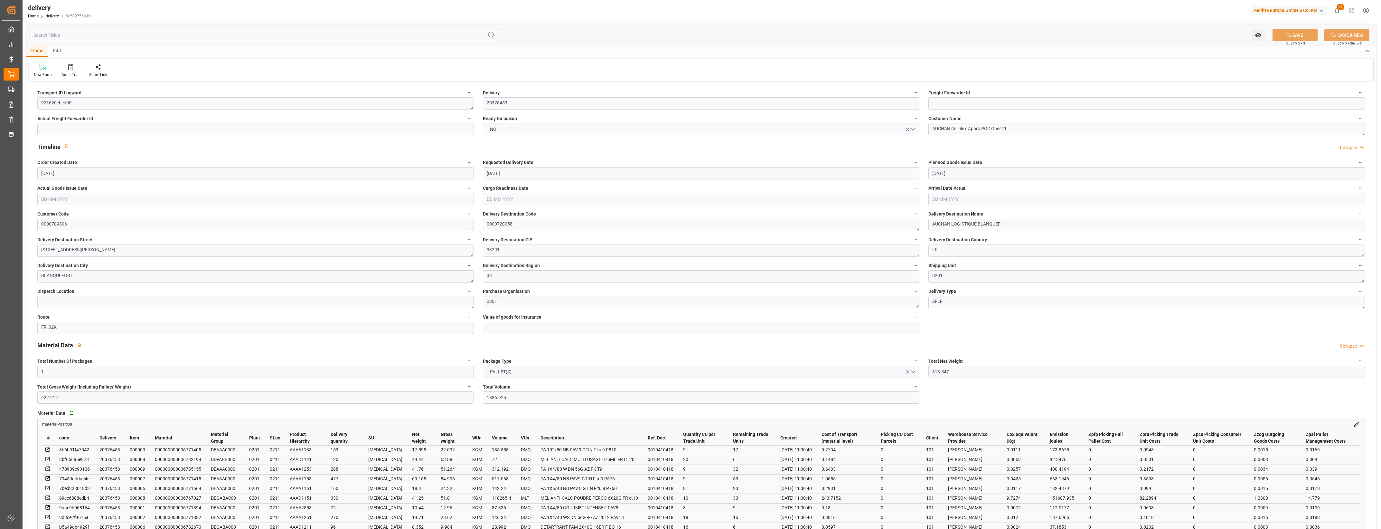
type input "[DATE]"
type input "[DATE] 11:00"
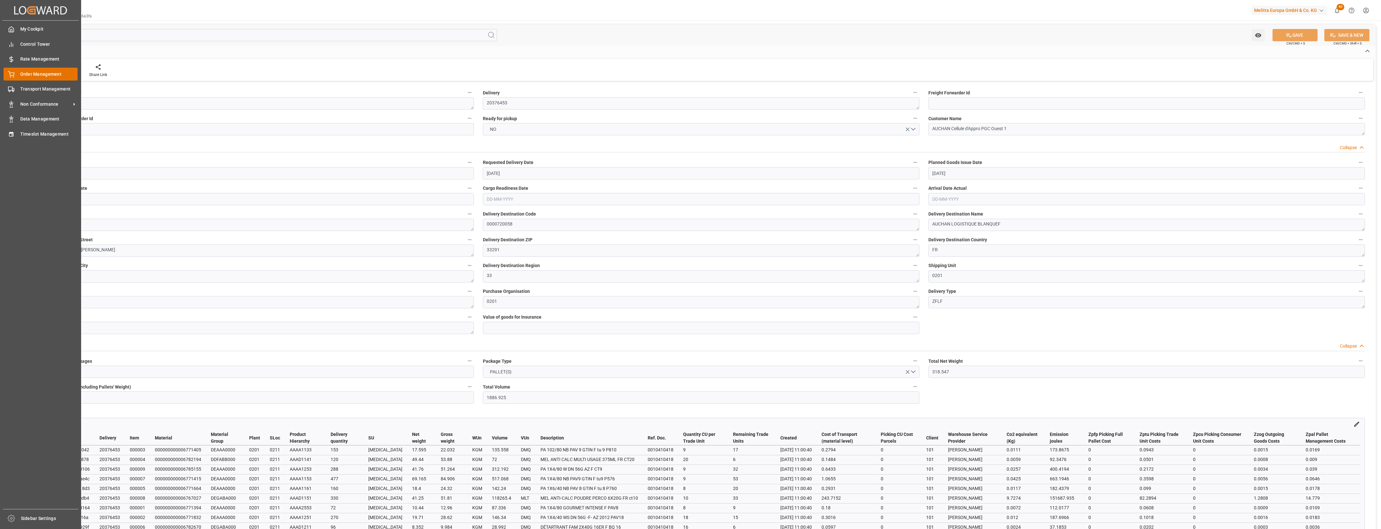
click at [11, 73] on icon at bounding box center [11, 74] width 6 height 6
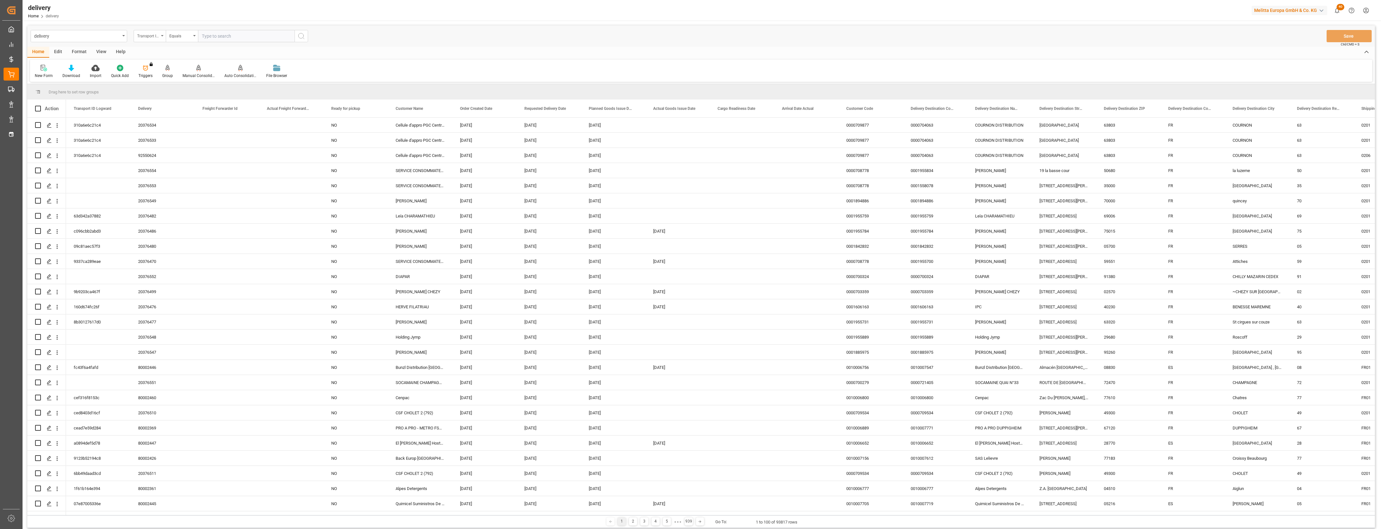
click at [161, 34] on div "Transport ID Logward" at bounding box center [150, 36] width 32 height 12
click at [157, 78] on div "Delivery" at bounding box center [182, 79] width 96 height 14
click at [214, 39] on input "text" at bounding box center [246, 36] width 97 height 12
type input "20376453"
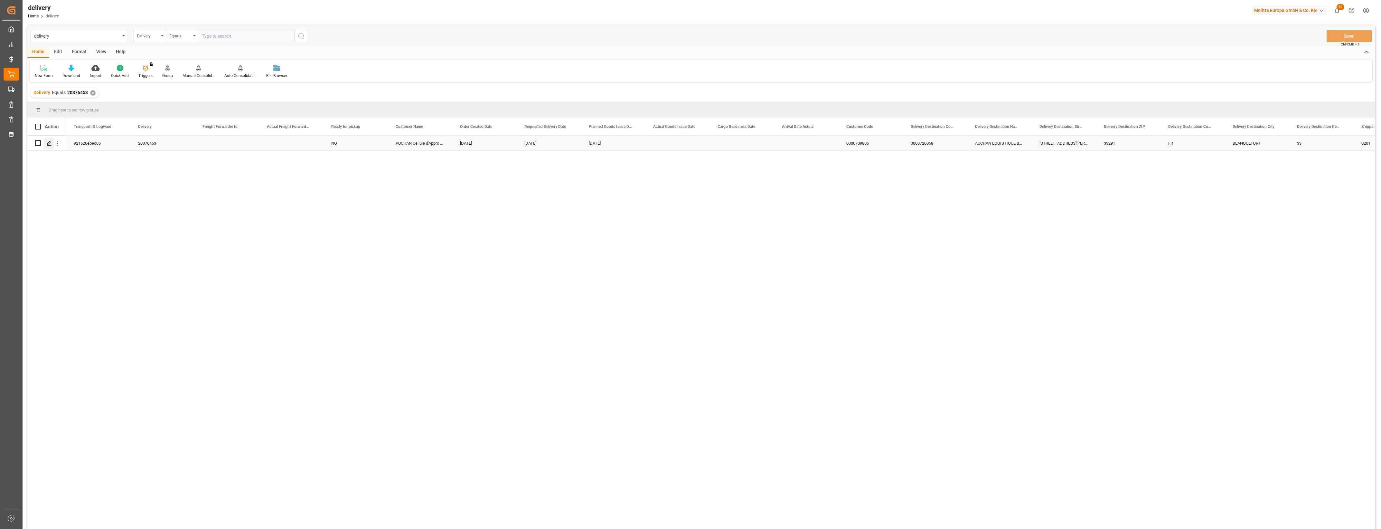
click at [49, 143] on polygon "Press SPACE to select this row." at bounding box center [48, 142] width 3 height 3
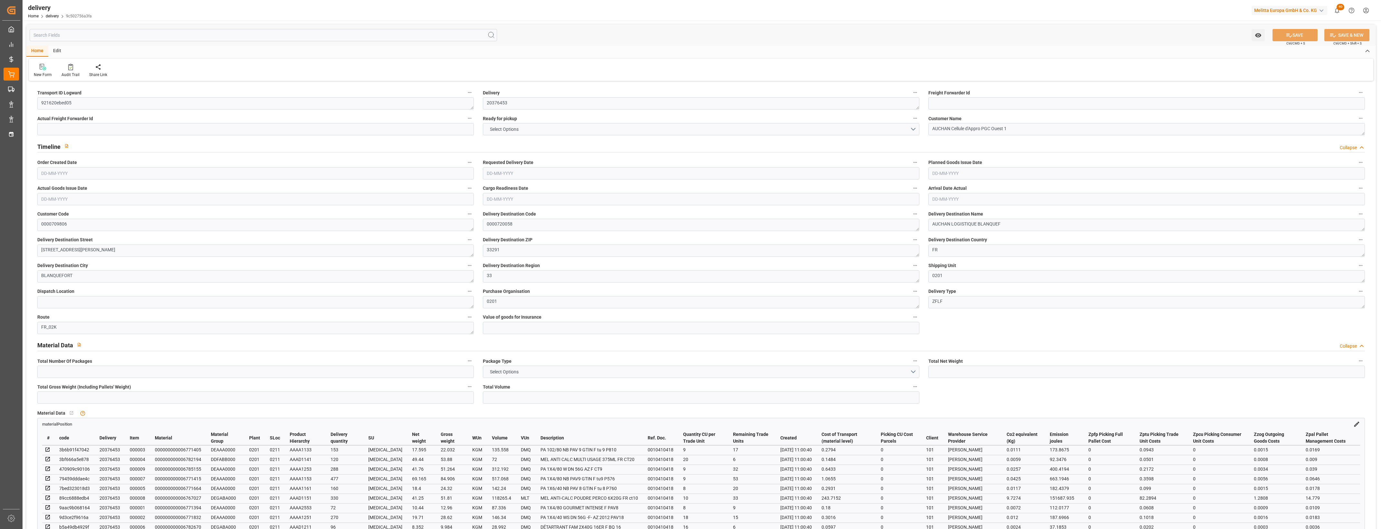
type input "1"
type input "318.547"
type input "622.912"
type input "1886.925"
type input "232"
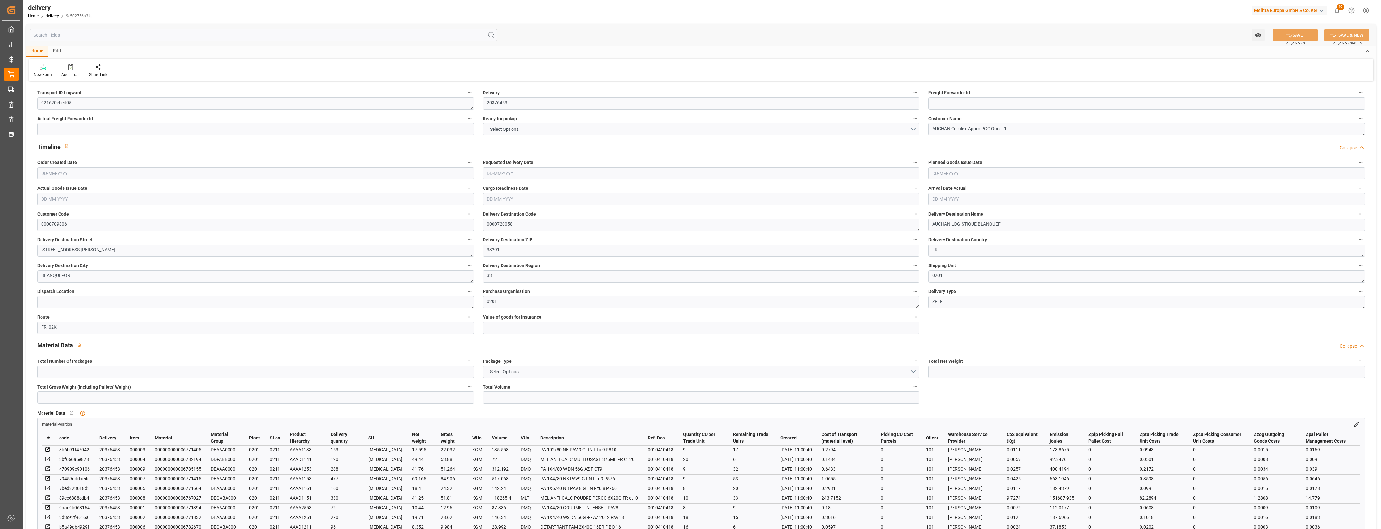
type input "10"
type input "0"
type input "3"
type input "0"
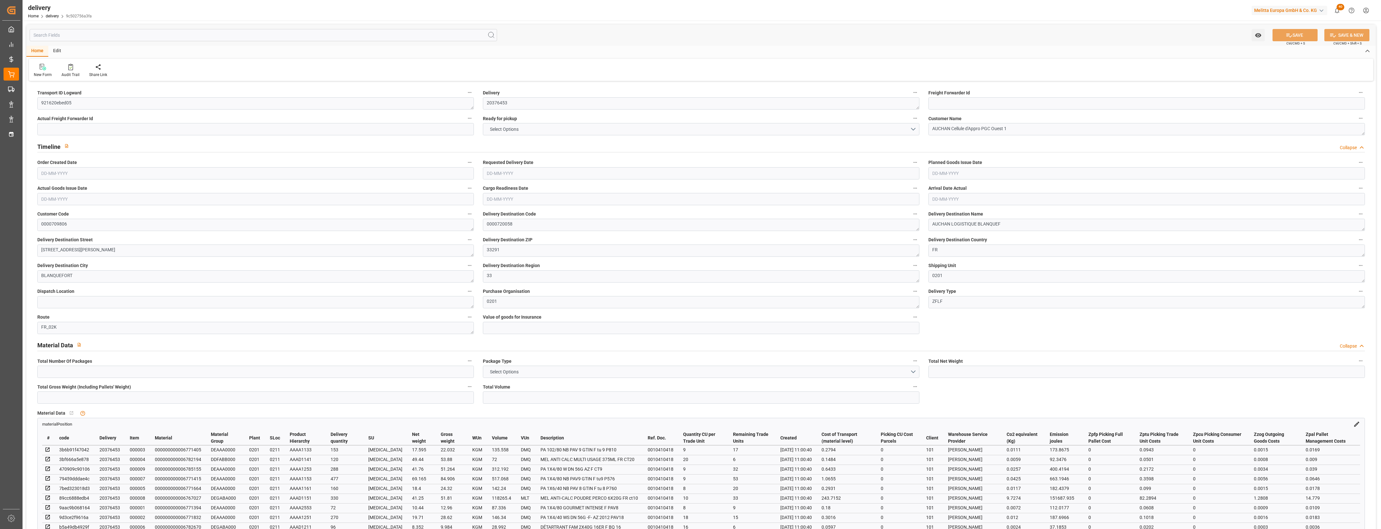
type input "0"
type input "247.36"
type input "0"
type input "83.52"
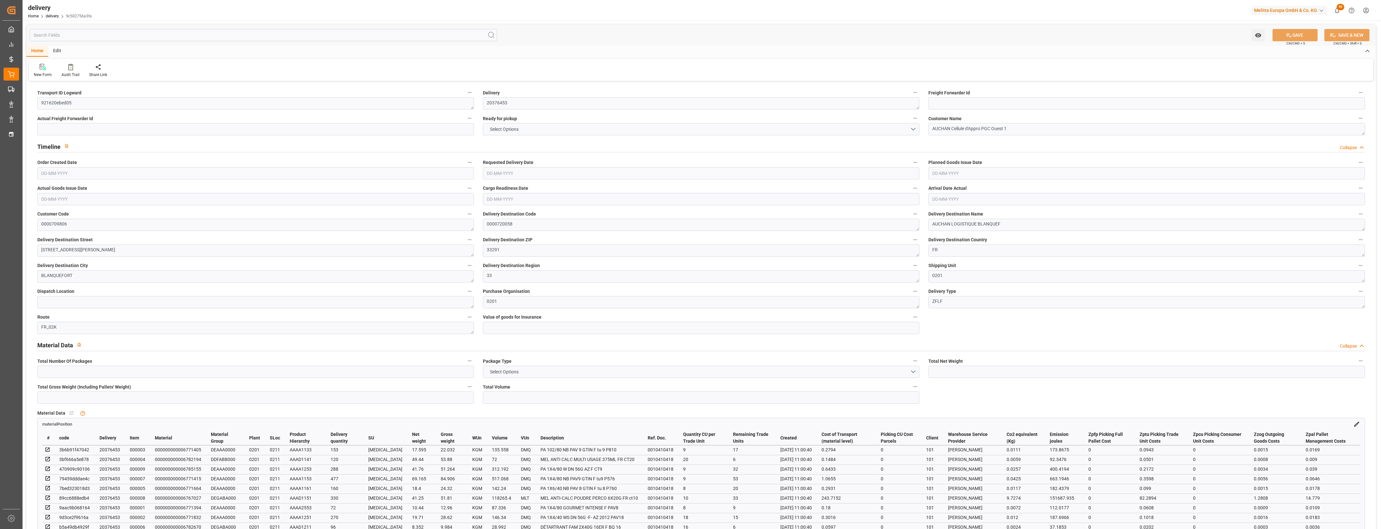
type input "1.5"
type input "1.3"
type input "0"
type input "15"
type input "392.912"
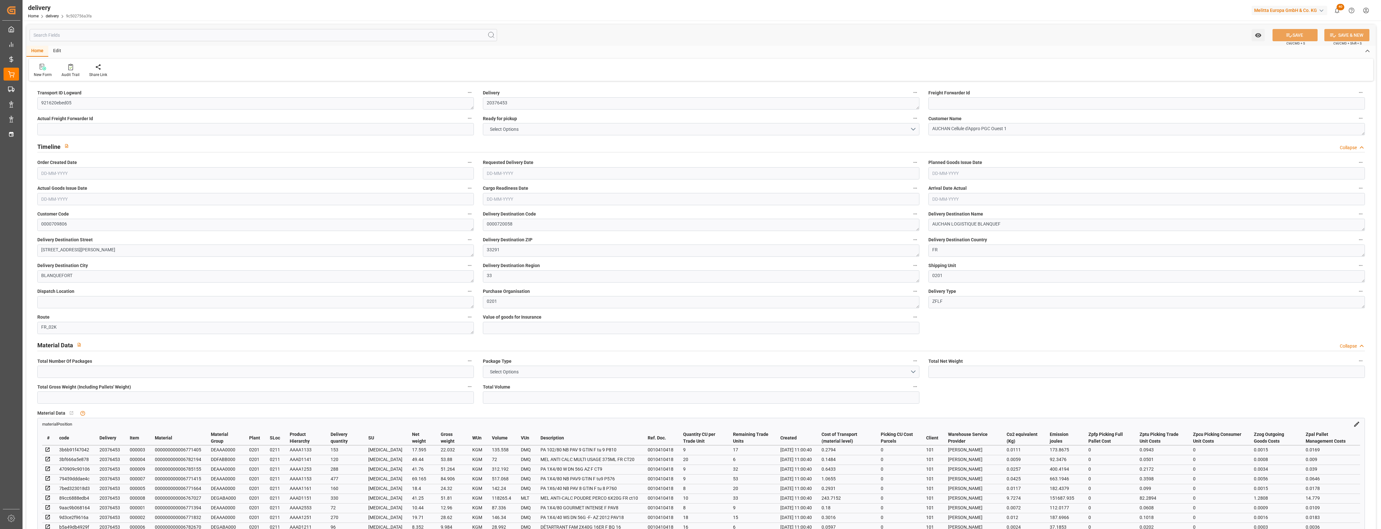
type input "101"
type input "2420.1817"
type input "0.1552"
type input "0"
type input "[DATE]"
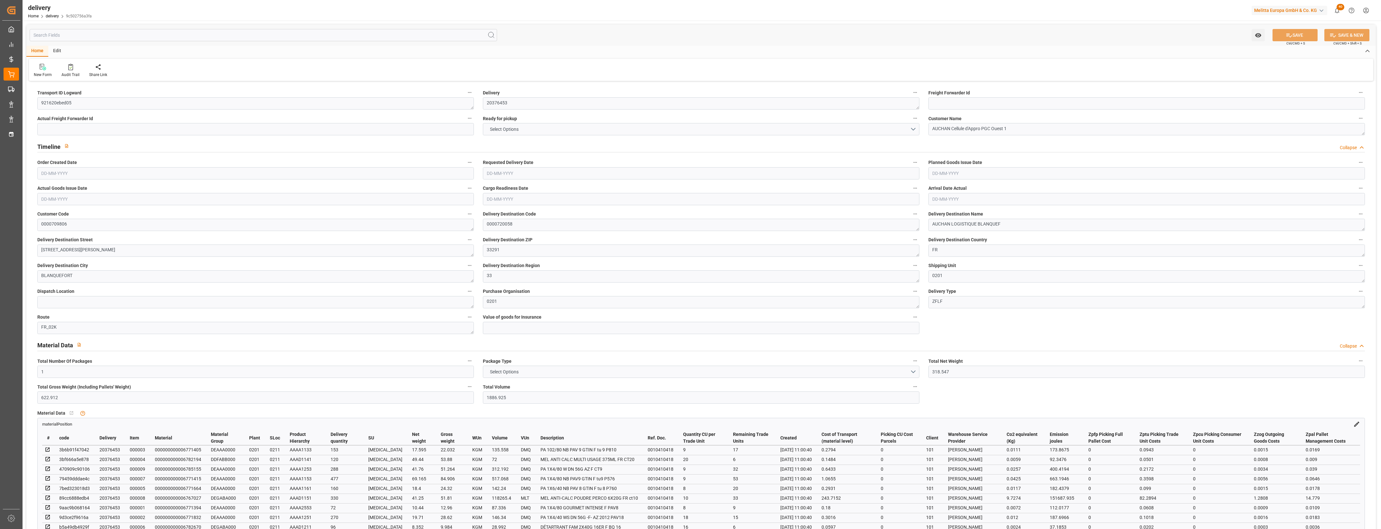
type input "[DATE]"
type input "[DATE] 11:00"
click at [915, 128] on button "NO" at bounding box center [701, 129] width 437 height 12
click at [496, 129] on div "YES" at bounding box center [701, 131] width 436 height 14
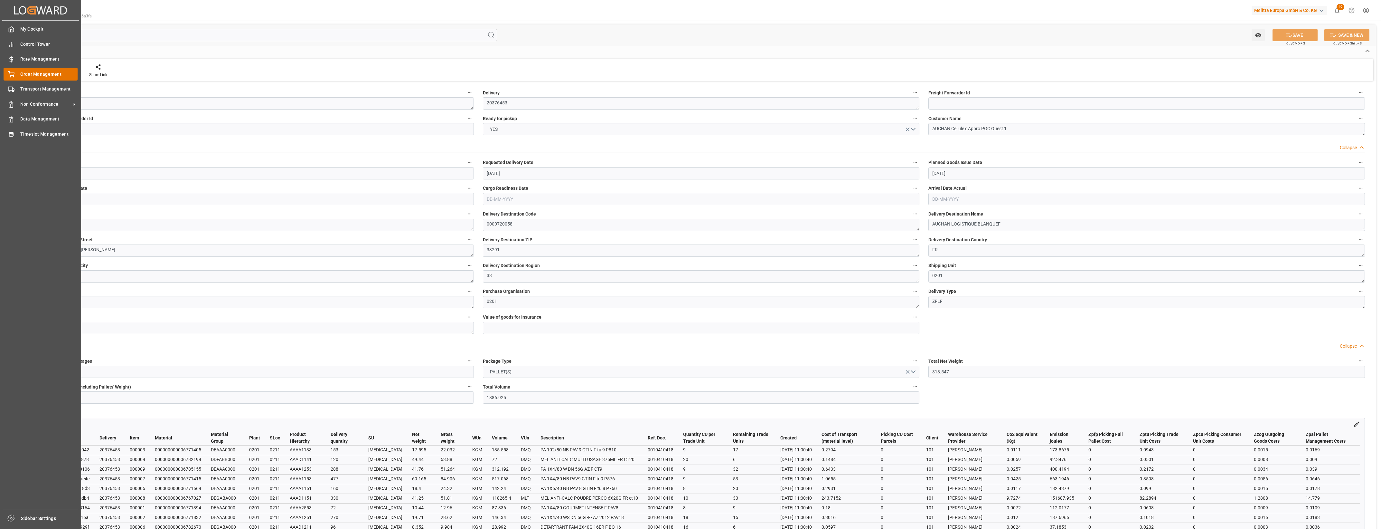
click at [13, 71] on icon at bounding box center [11, 74] width 6 height 6
